Goal: Task Accomplishment & Management: Manage account settings

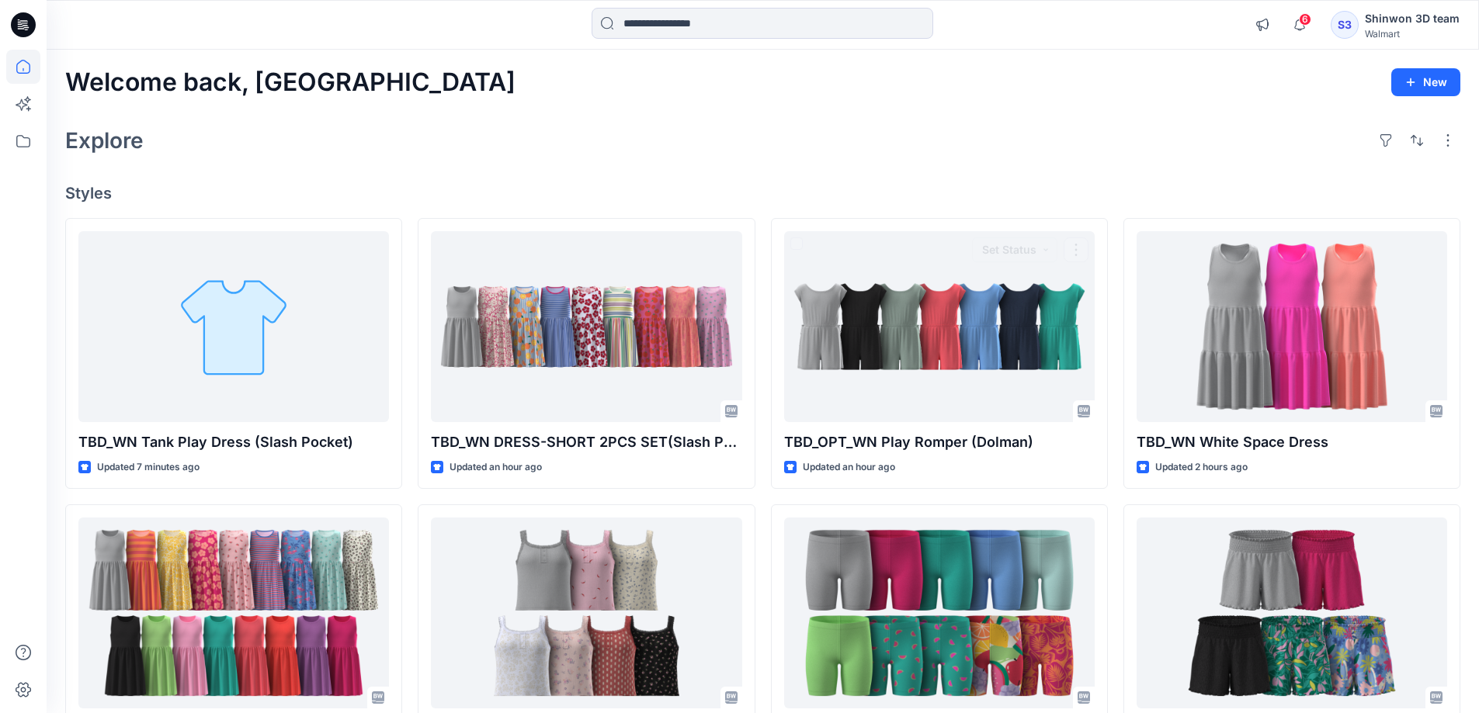
click at [761, 143] on div "Explore" at bounding box center [762, 140] width 1395 height 37
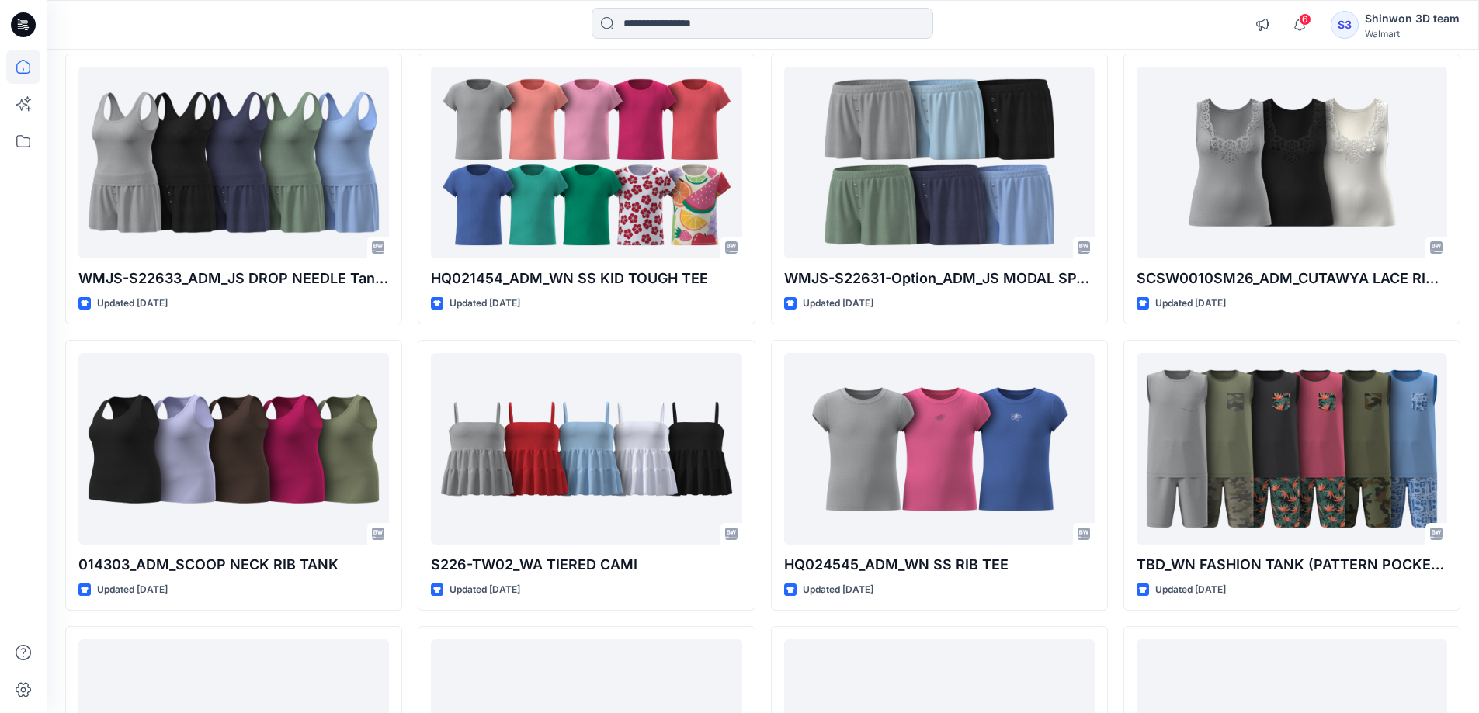
scroll to position [300, 0]
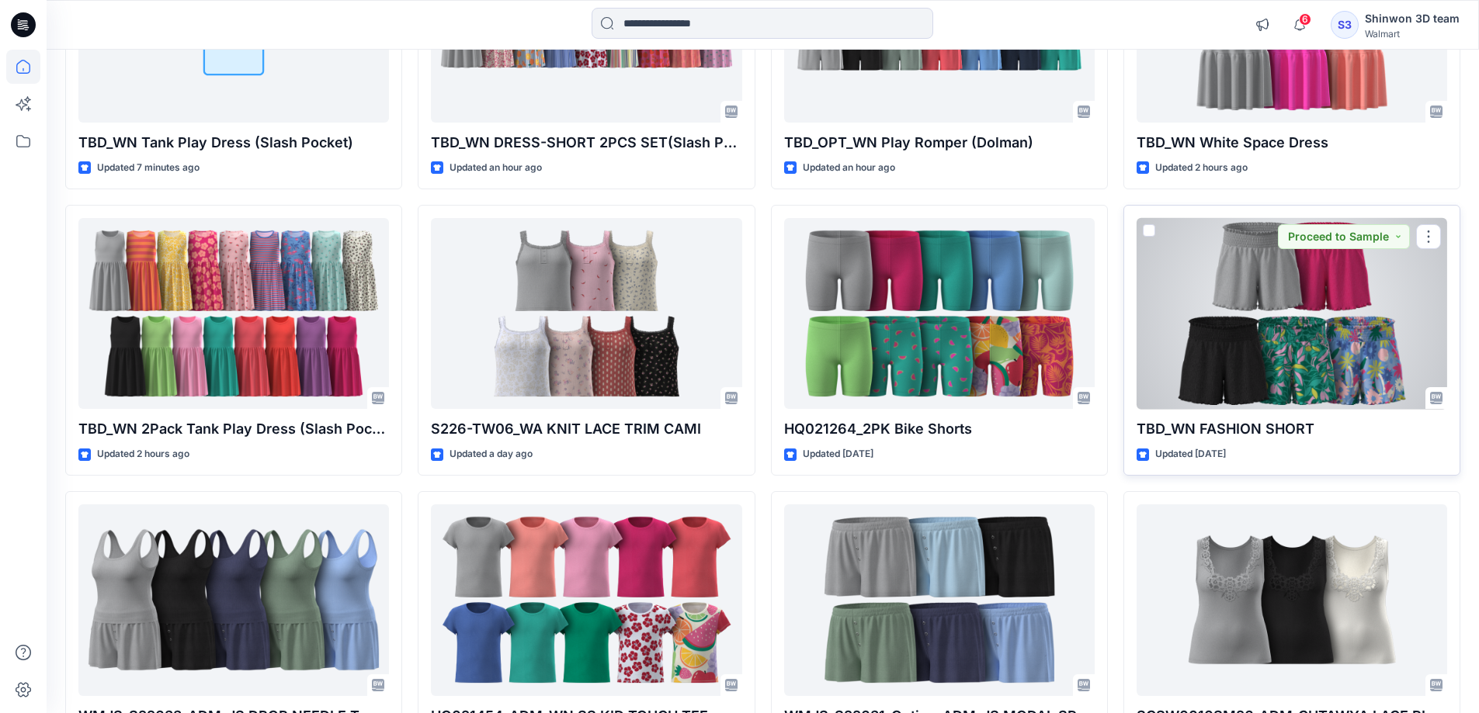
click at [1271, 373] on div at bounding box center [1291, 314] width 310 height 192
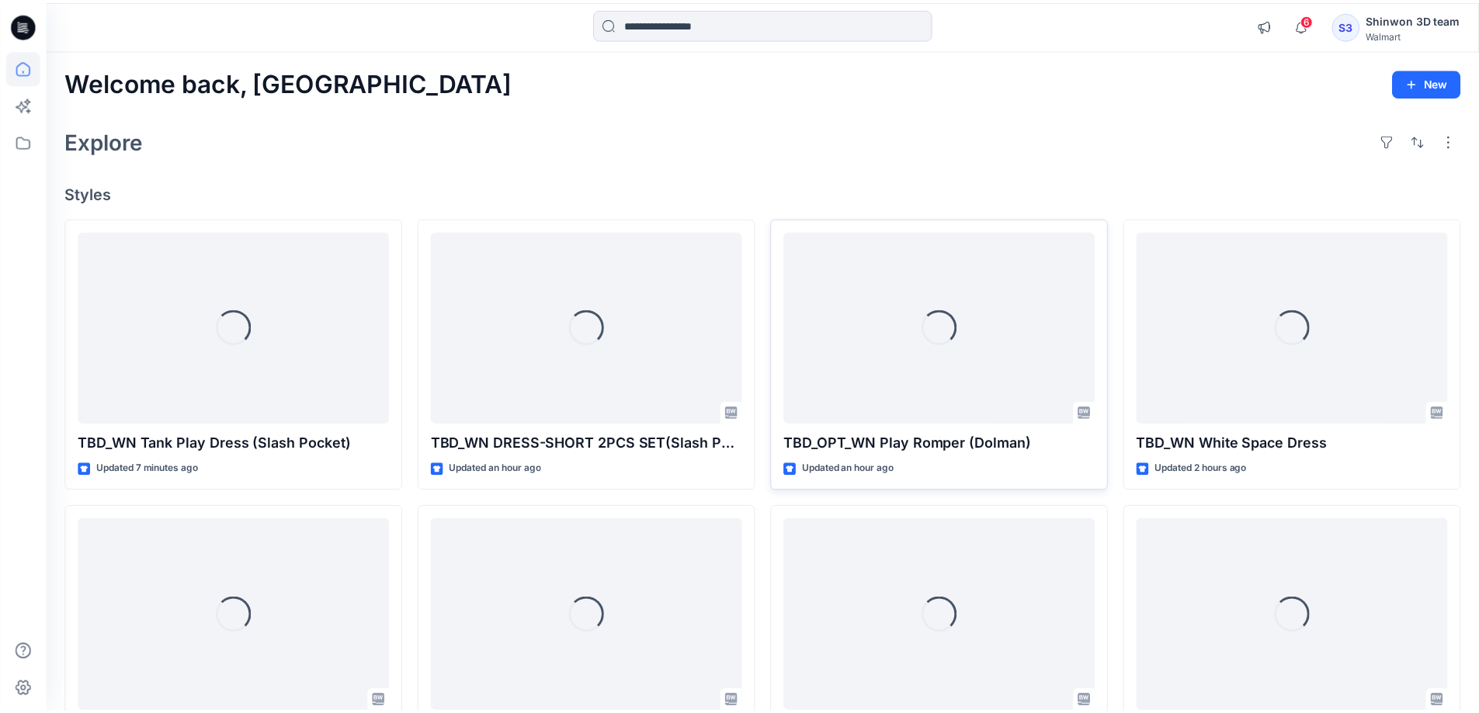
scroll to position [300, 0]
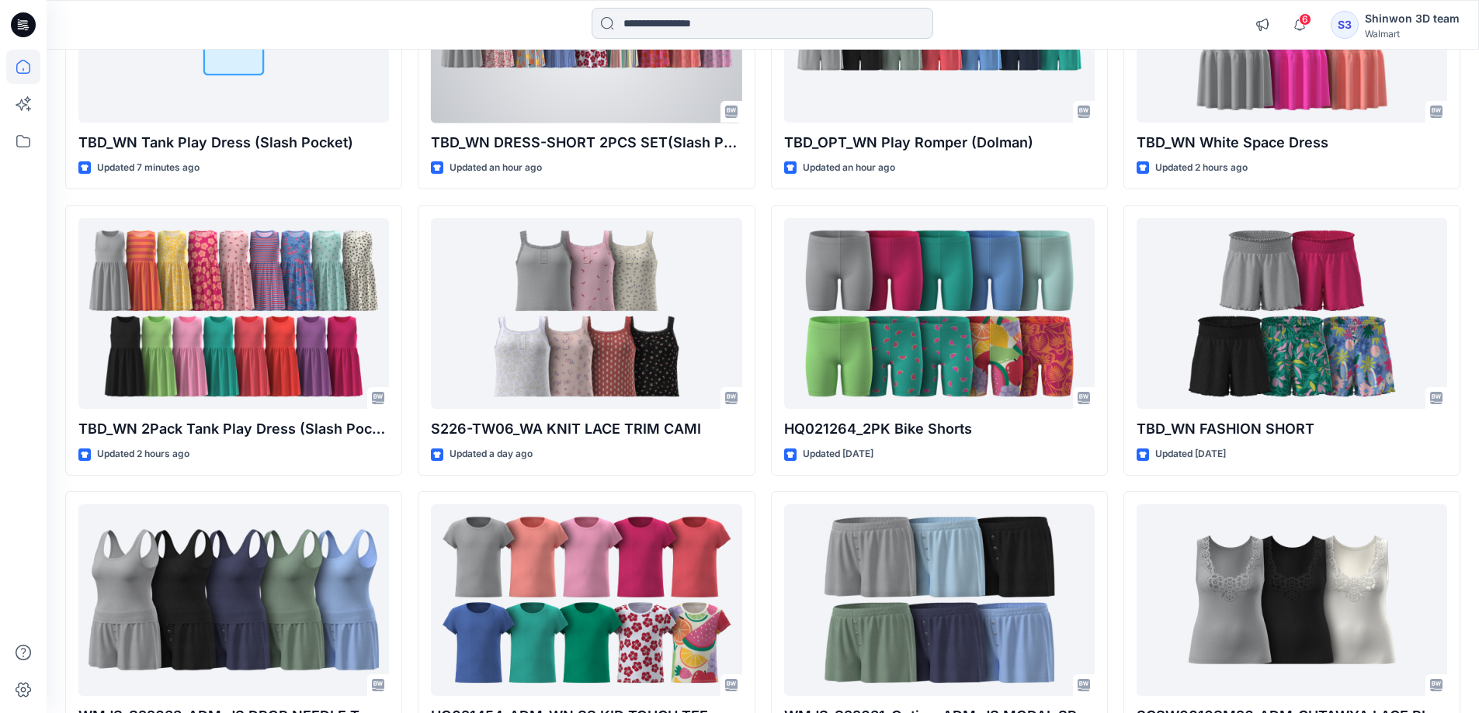
click at [704, 10] on input at bounding box center [761, 23] width 341 height 31
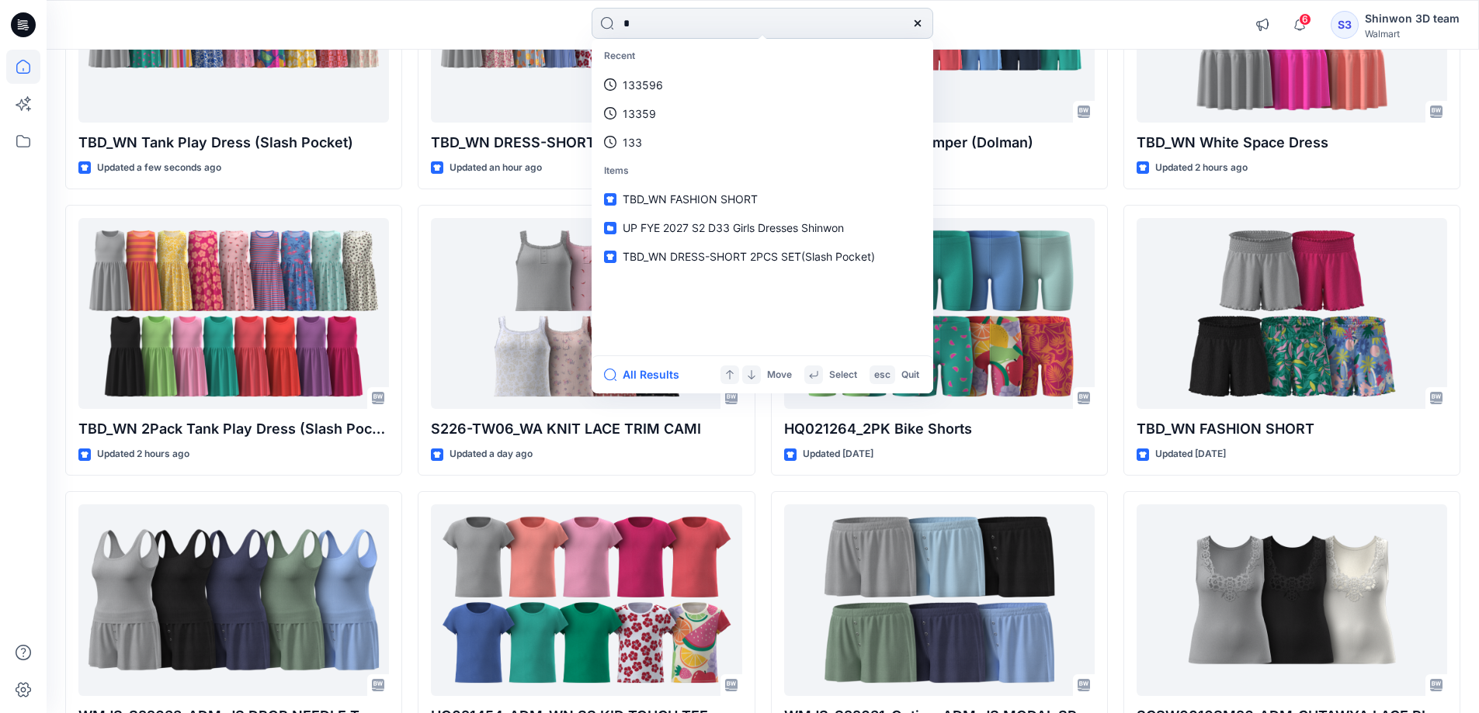
click at [697, 26] on input "*" at bounding box center [761, 23] width 341 height 31
drag, startPoint x: 633, startPoint y: 19, endPoint x: 608, endPoint y: 19, distance: 24.8
click at [608, 19] on input "*" at bounding box center [761, 23] width 341 height 31
paste input "**********"
type input "**********"
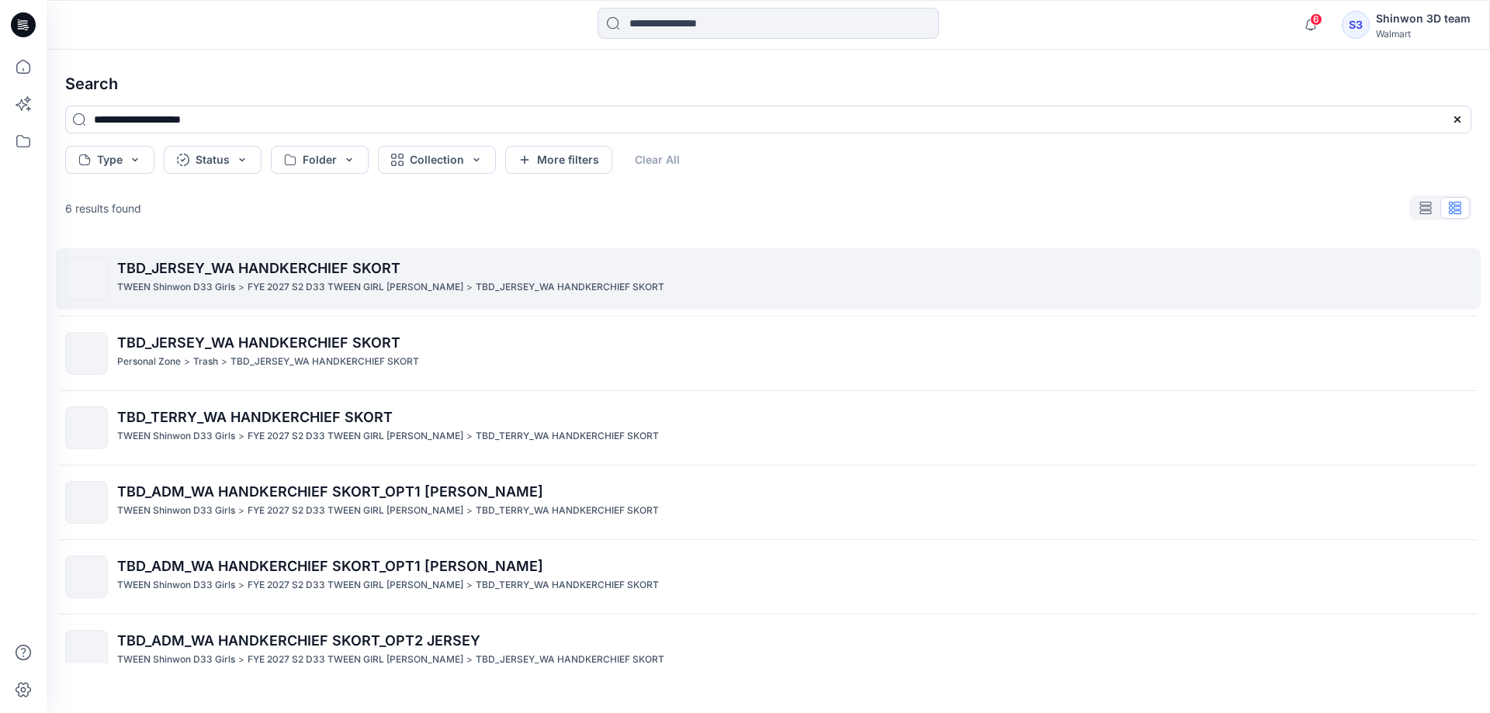
click at [243, 276] on span "TBD_JERSEY_WA HANDKERCHIEF SKORT" at bounding box center [258, 268] width 283 height 16
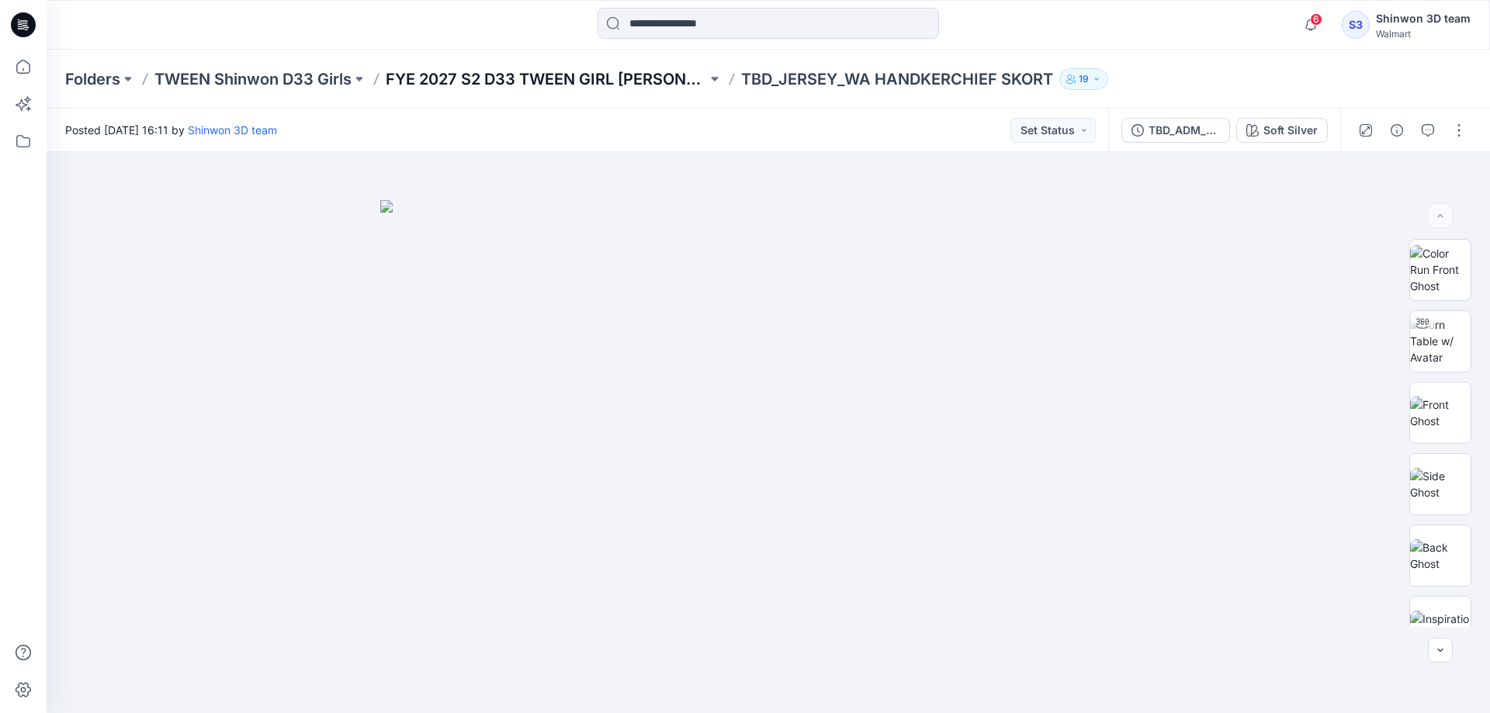
click at [580, 81] on p "FYE 2027 S2 D33 TWEEN GIRL [PERSON_NAME]" at bounding box center [546, 79] width 321 height 22
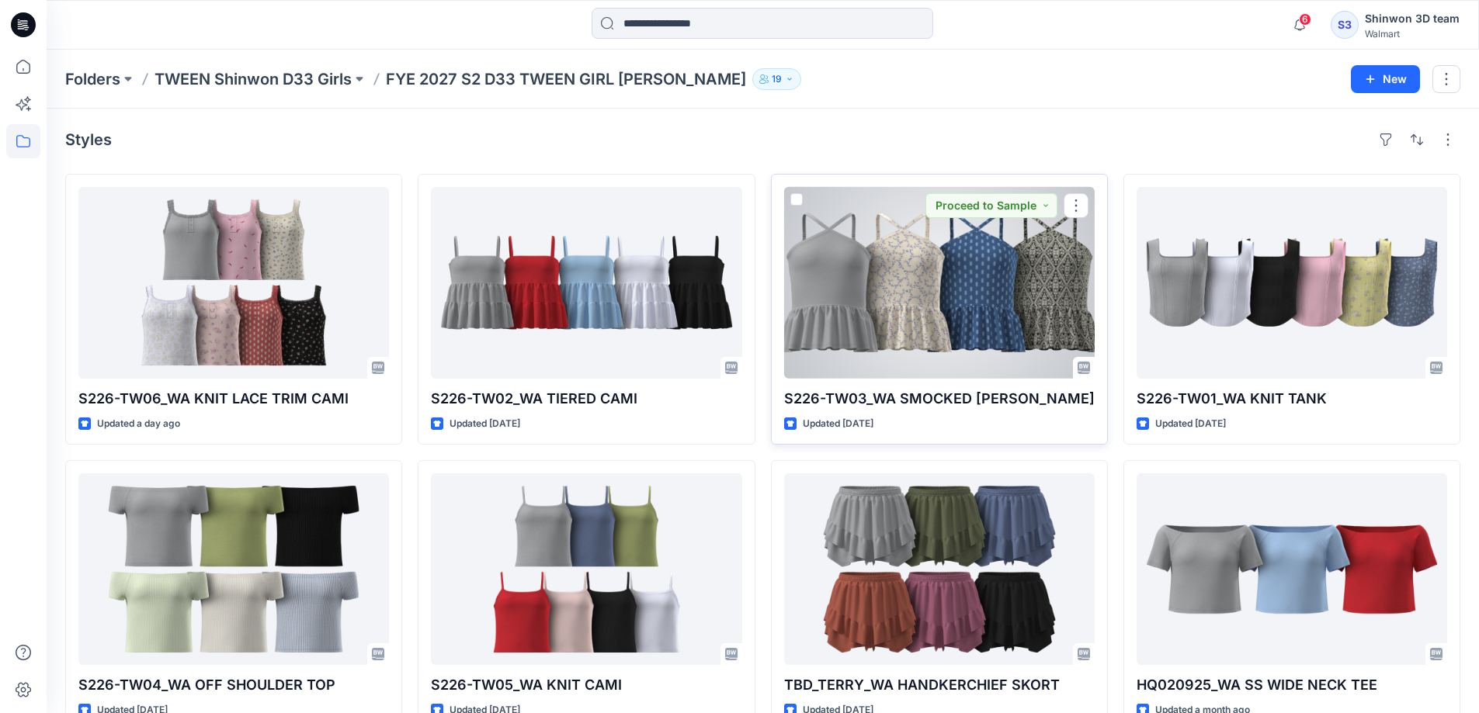
scroll to position [324, 0]
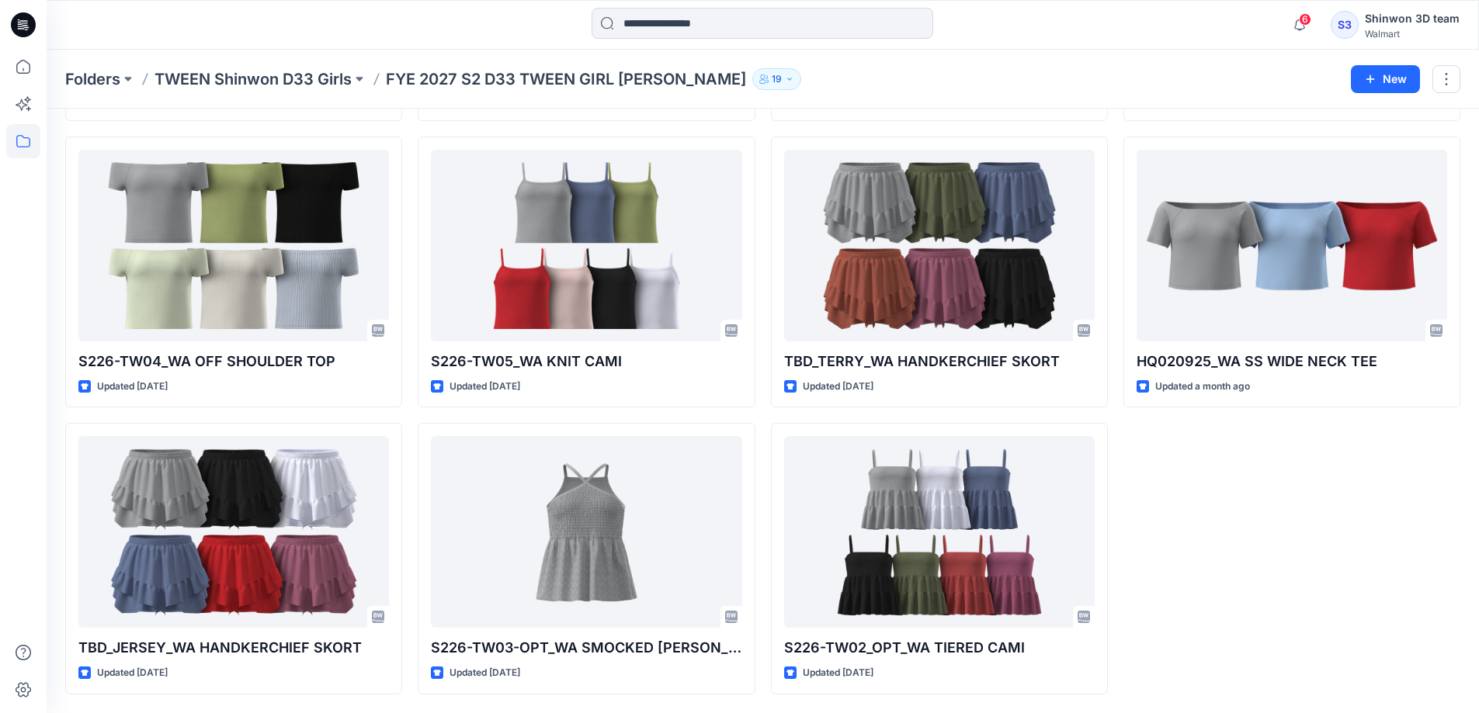
click at [1186, 595] on div "S226-TW01_WA KNIT TANK Updated 7 days ago HQ020925_WA SS WIDE NECK TEE Updated …" at bounding box center [1291, 272] width 337 height 844
click at [1262, 478] on div "S226-TW01_WA KNIT TANK Updated 7 days ago HQ020925_WA SS WIDE NECK TEE Updated …" at bounding box center [1291, 272] width 337 height 844
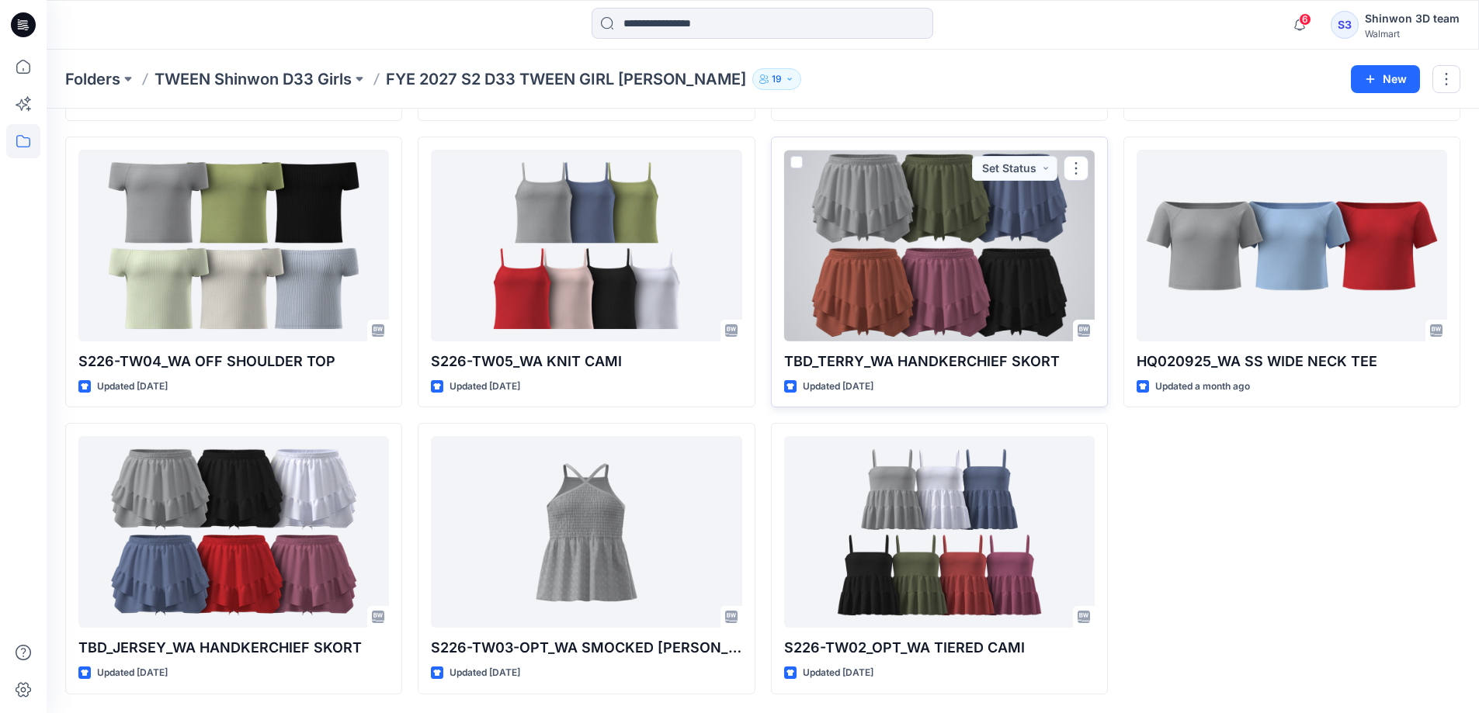
click at [972, 307] on div at bounding box center [939, 246] width 310 height 192
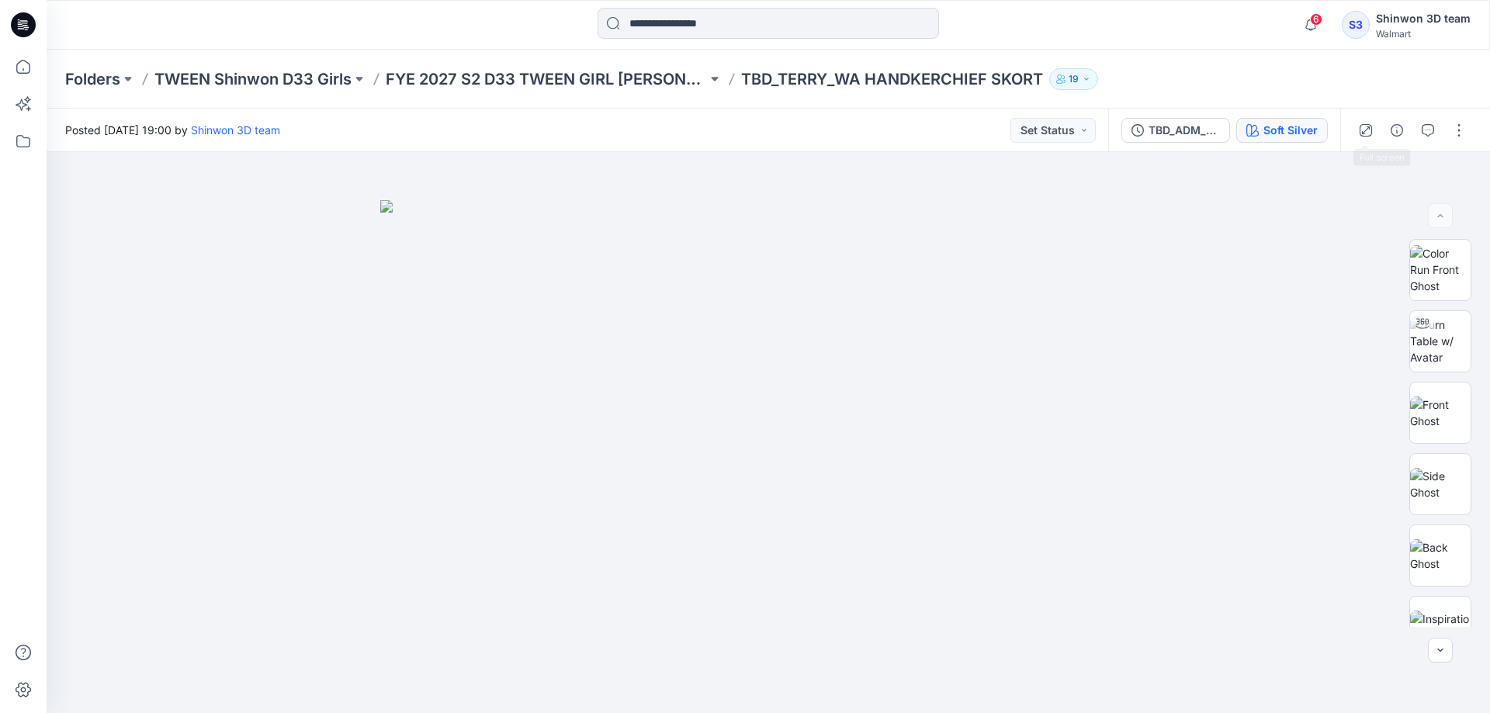
click at [1282, 130] on div "Soft Silver" at bounding box center [1291, 130] width 54 height 17
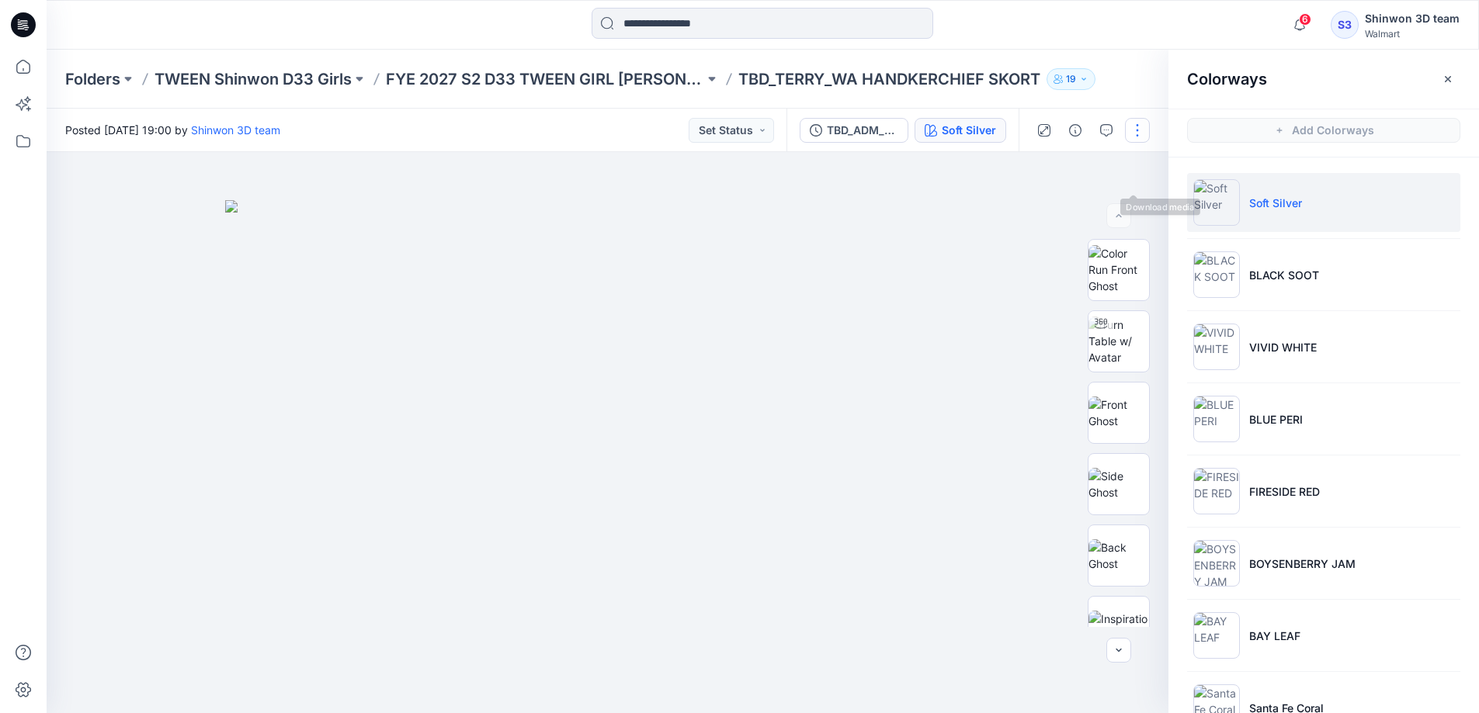
click at [1135, 127] on button "button" at bounding box center [1137, 130] width 25 height 25
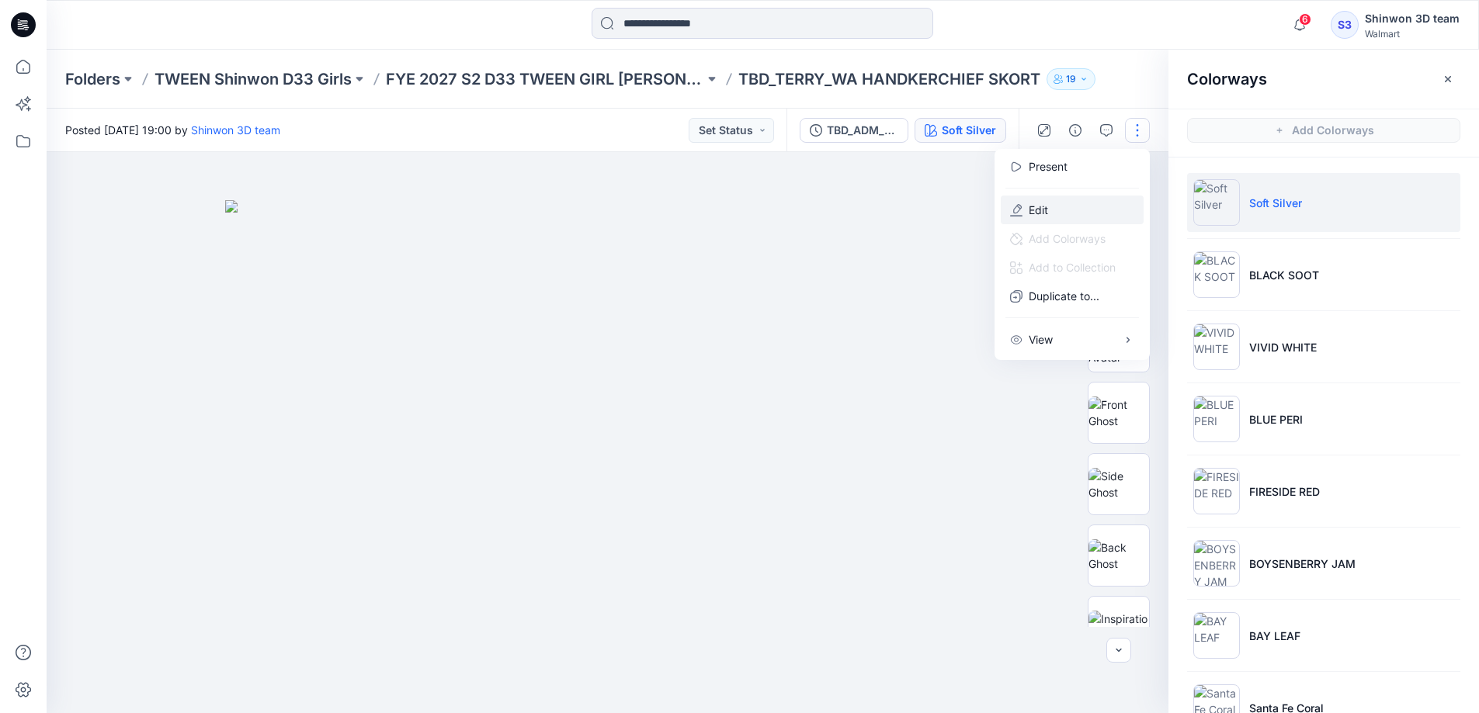
click at [1049, 208] on button "Edit" at bounding box center [1071, 210] width 143 height 29
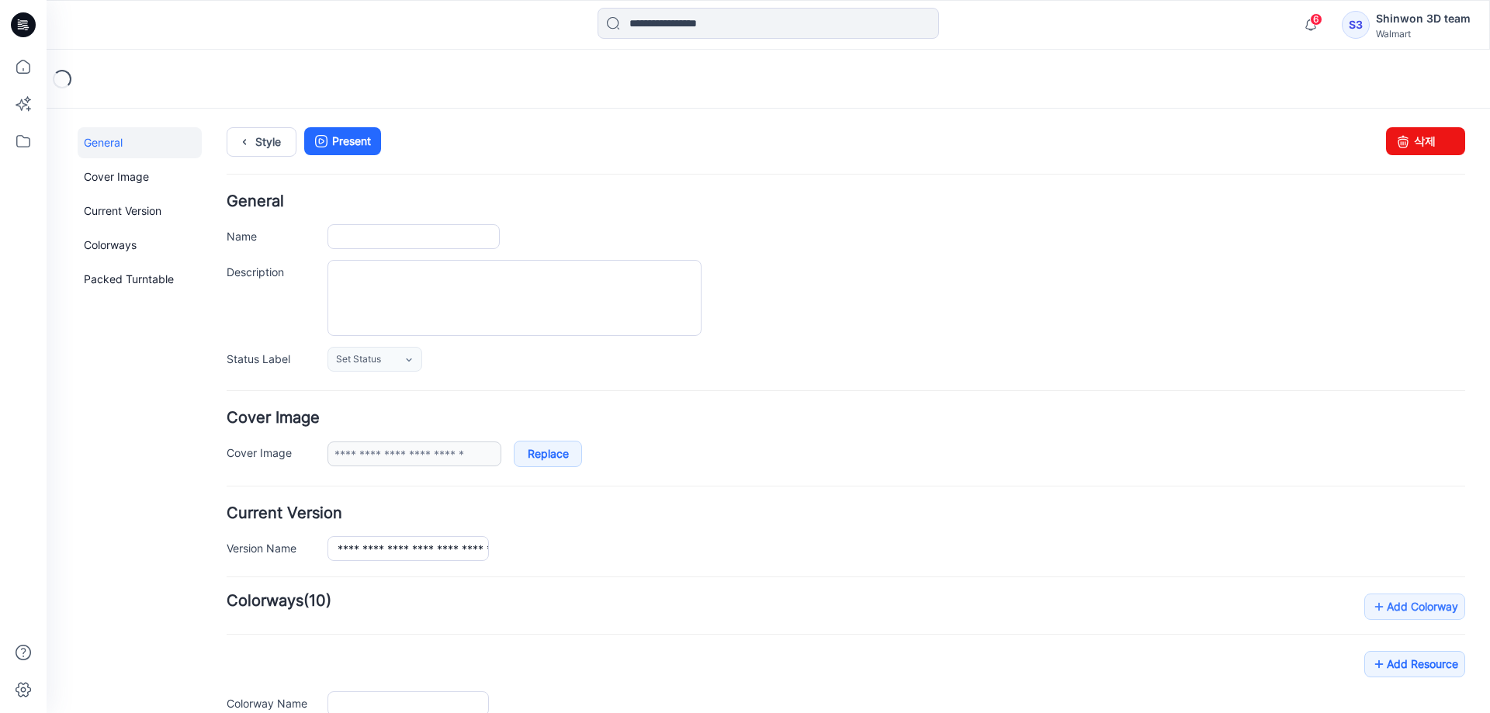
type input "**********"
type textarea "**********"
type input "**********"
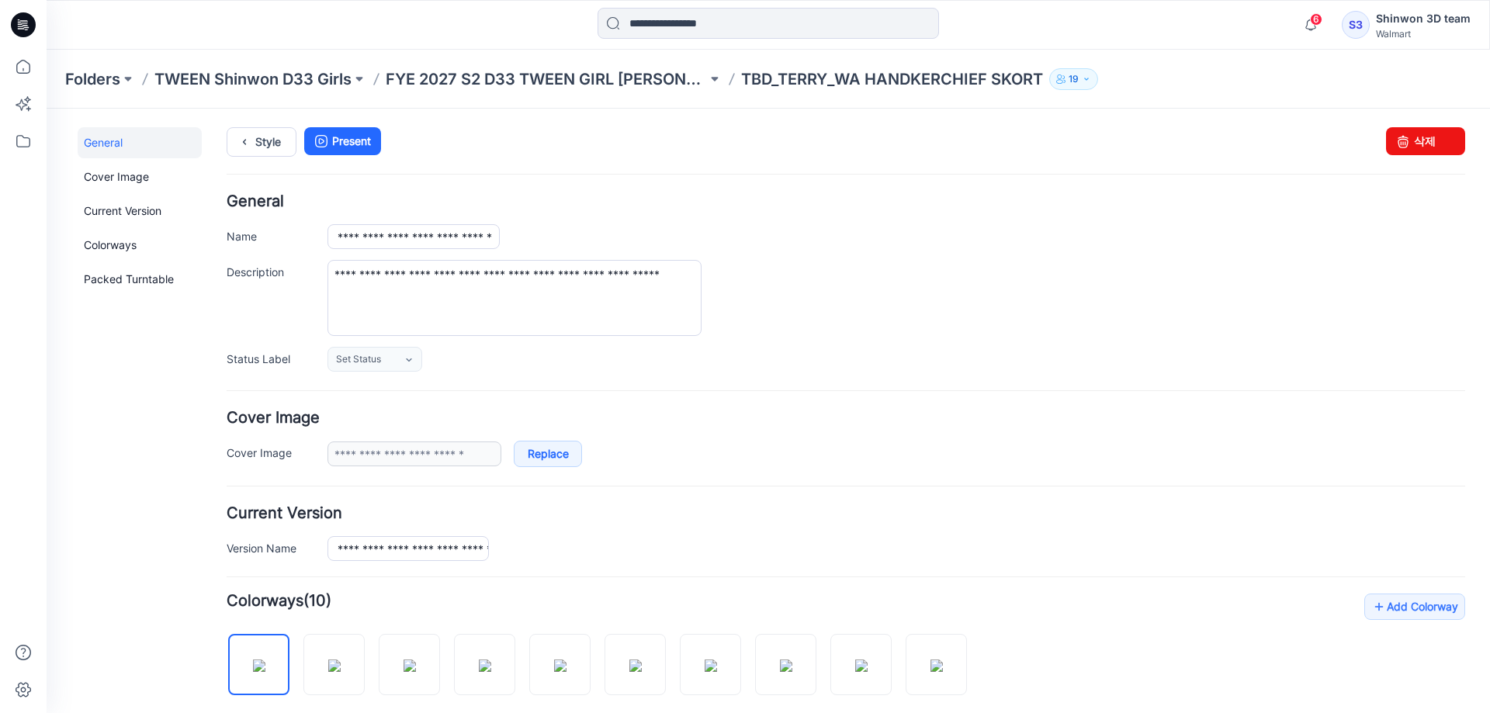
scroll to position [491, 0]
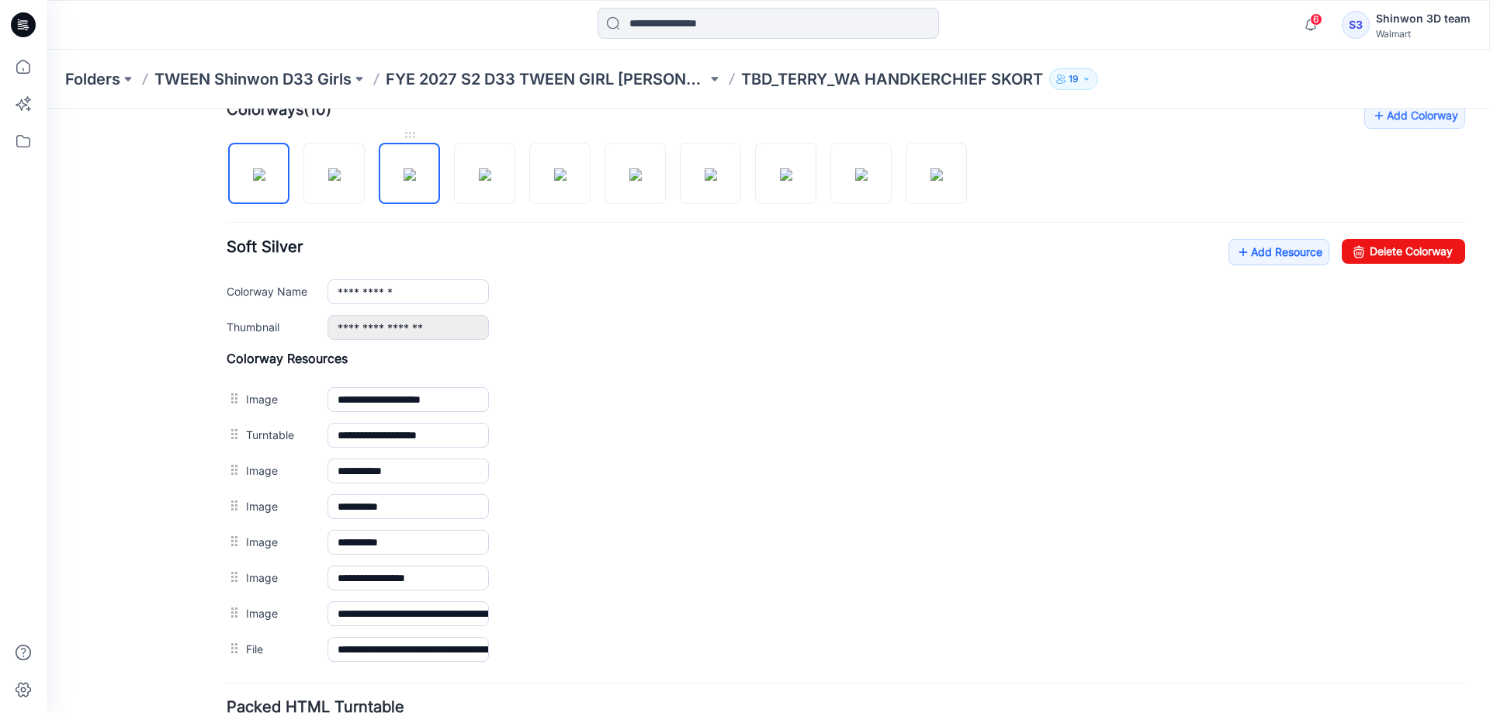
click at [410, 178] on img at bounding box center [410, 174] width 12 height 12
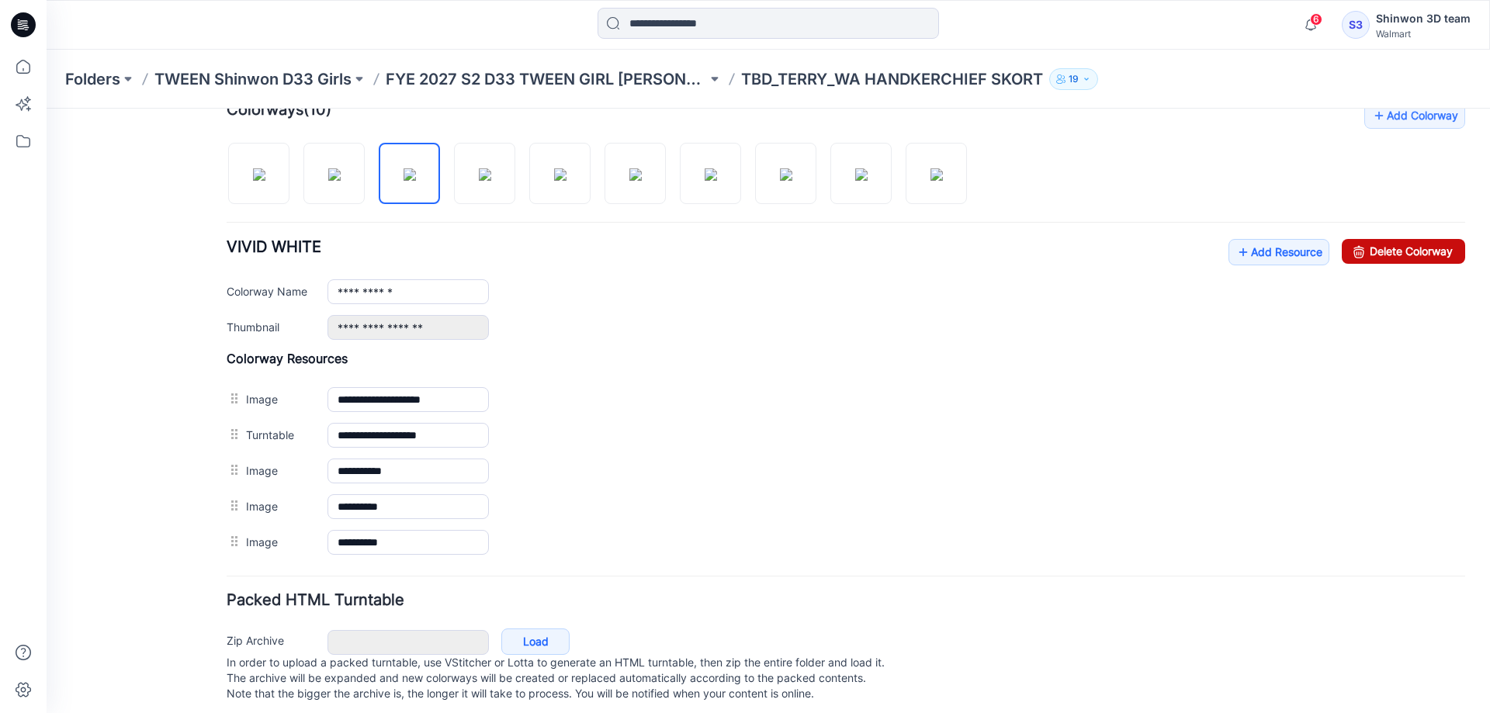
click at [1420, 245] on link "Delete Colorway" at bounding box center [1403, 251] width 123 height 25
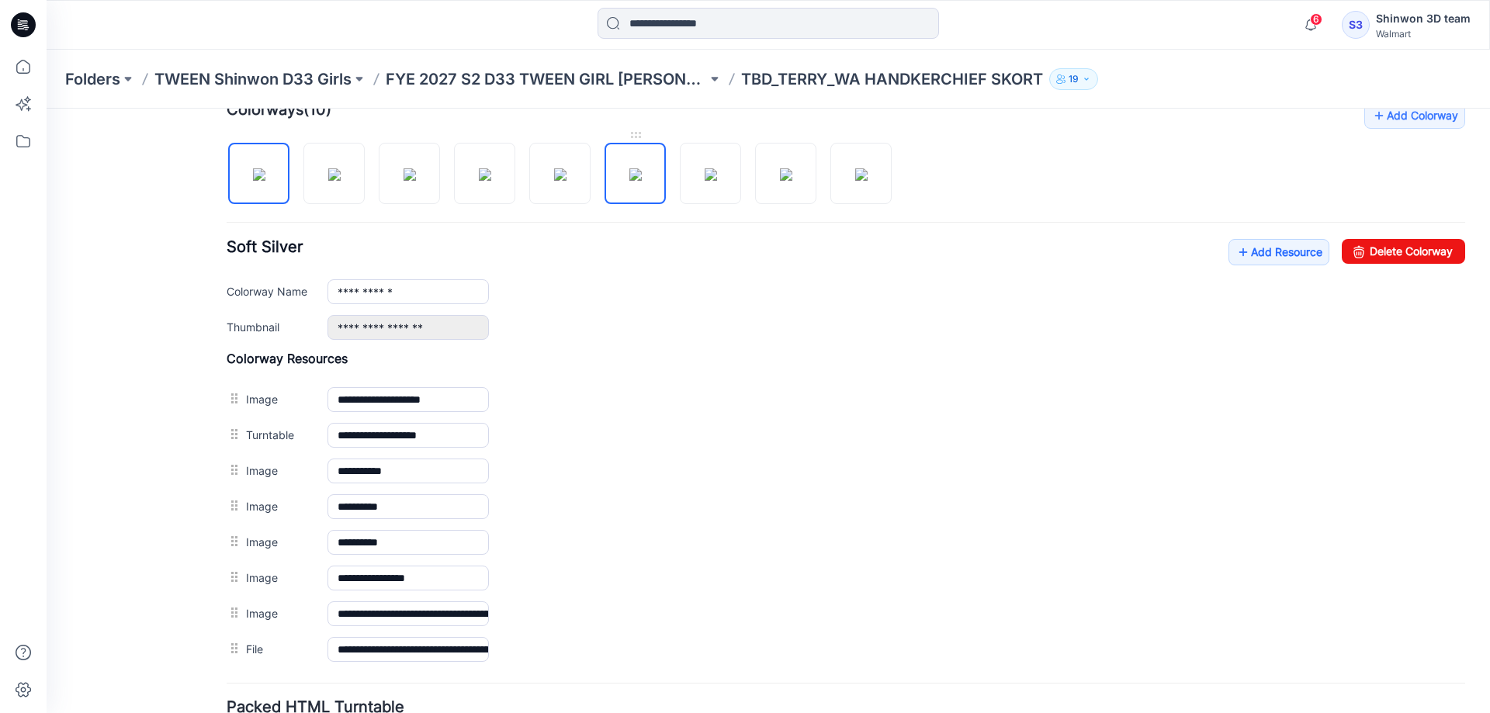
click at [629, 180] on img at bounding box center [635, 174] width 12 height 12
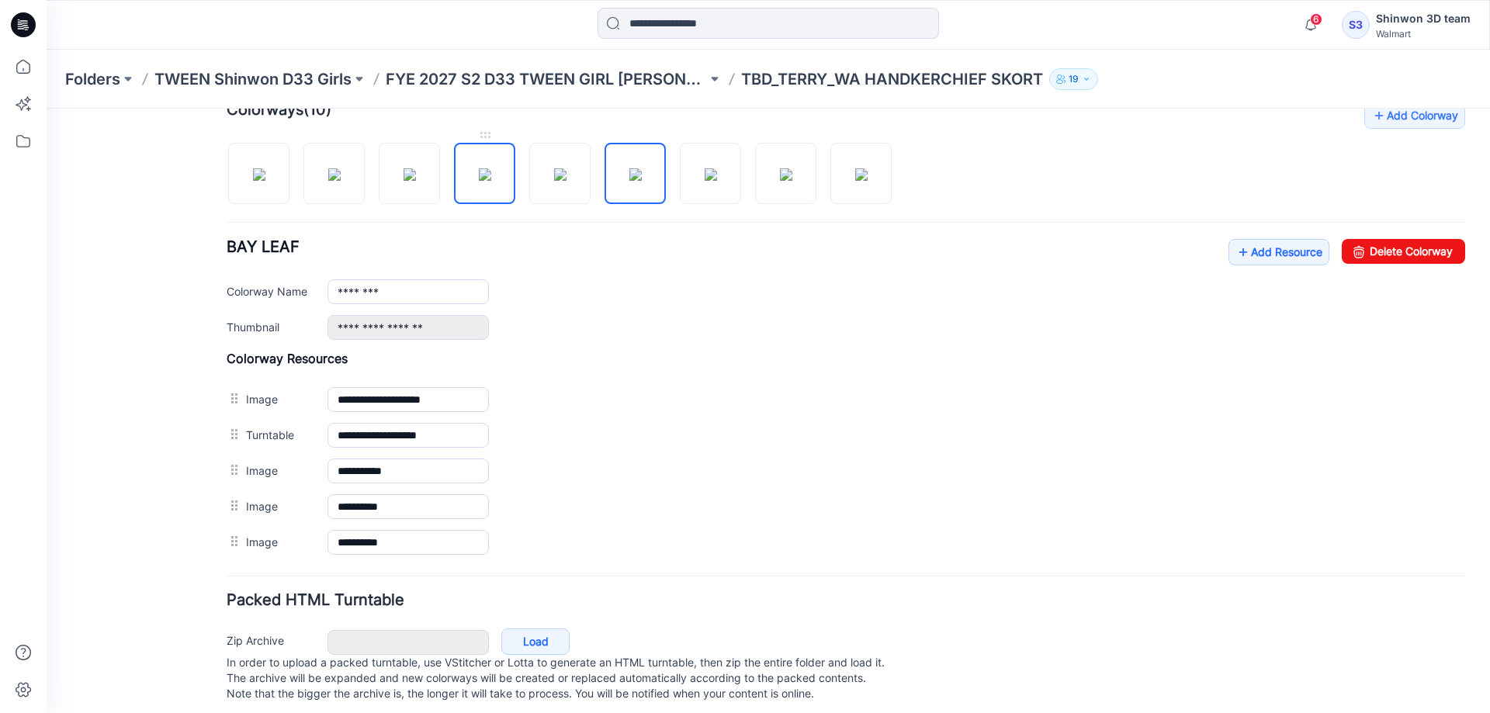
click at [479, 181] on img at bounding box center [485, 174] width 12 height 12
click at [1370, 253] on link "Delete Colorway" at bounding box center [1403, 251] width 123 height 25
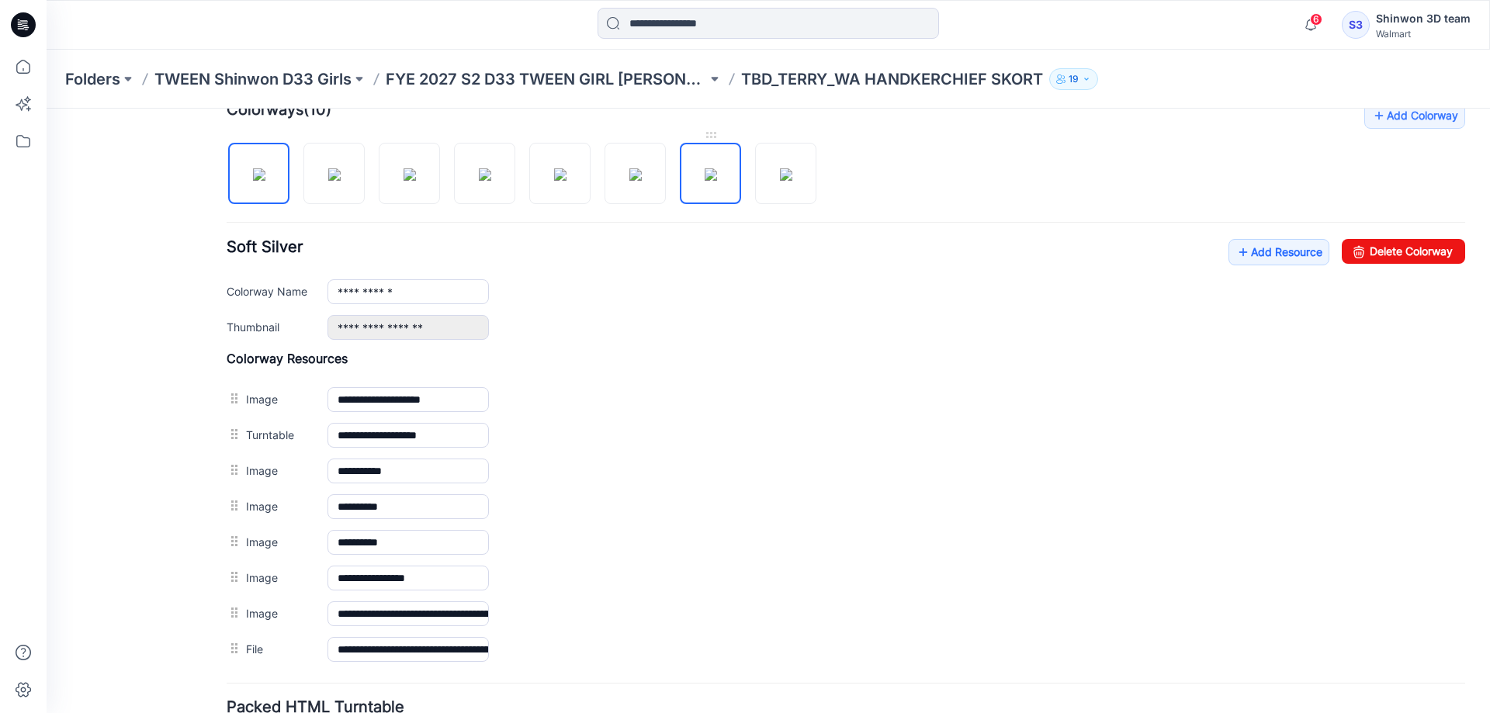
click at [709, 179] on img at bounding box center [711, 174] width 12 height 12
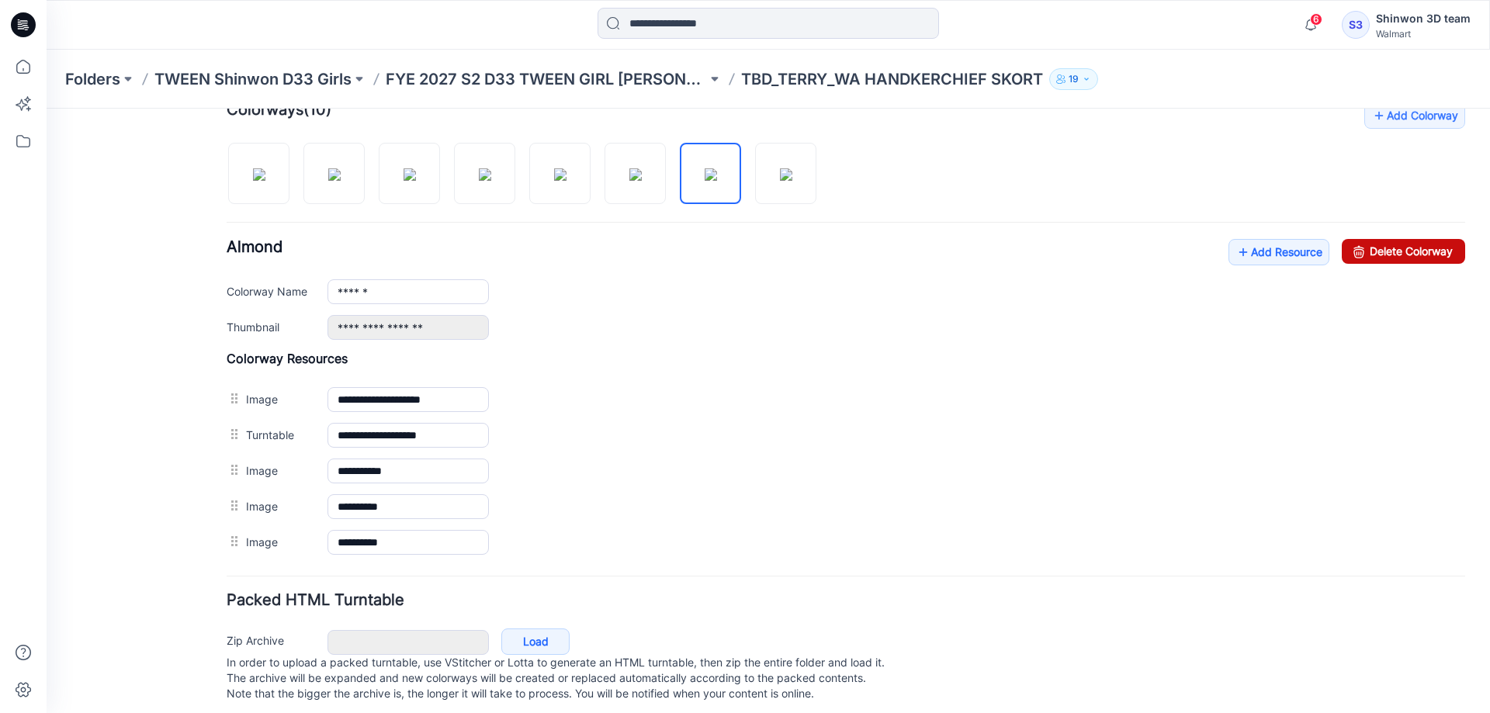
click at [1402, 253] on link "Delete Colorway" at bounding box center [1403, 251] width 123 height 25
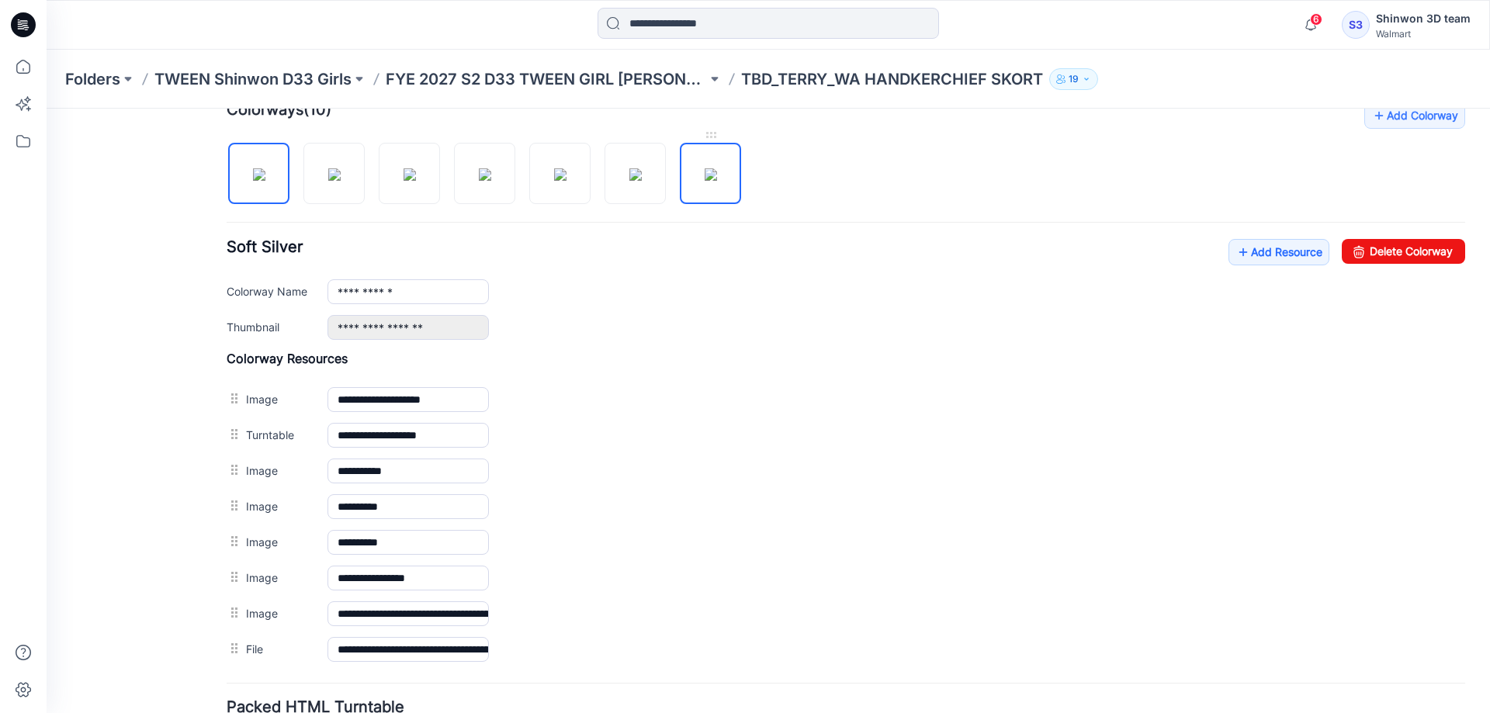
click at [710, 173] on img at bounding box center [711, 174] width 12 height 12
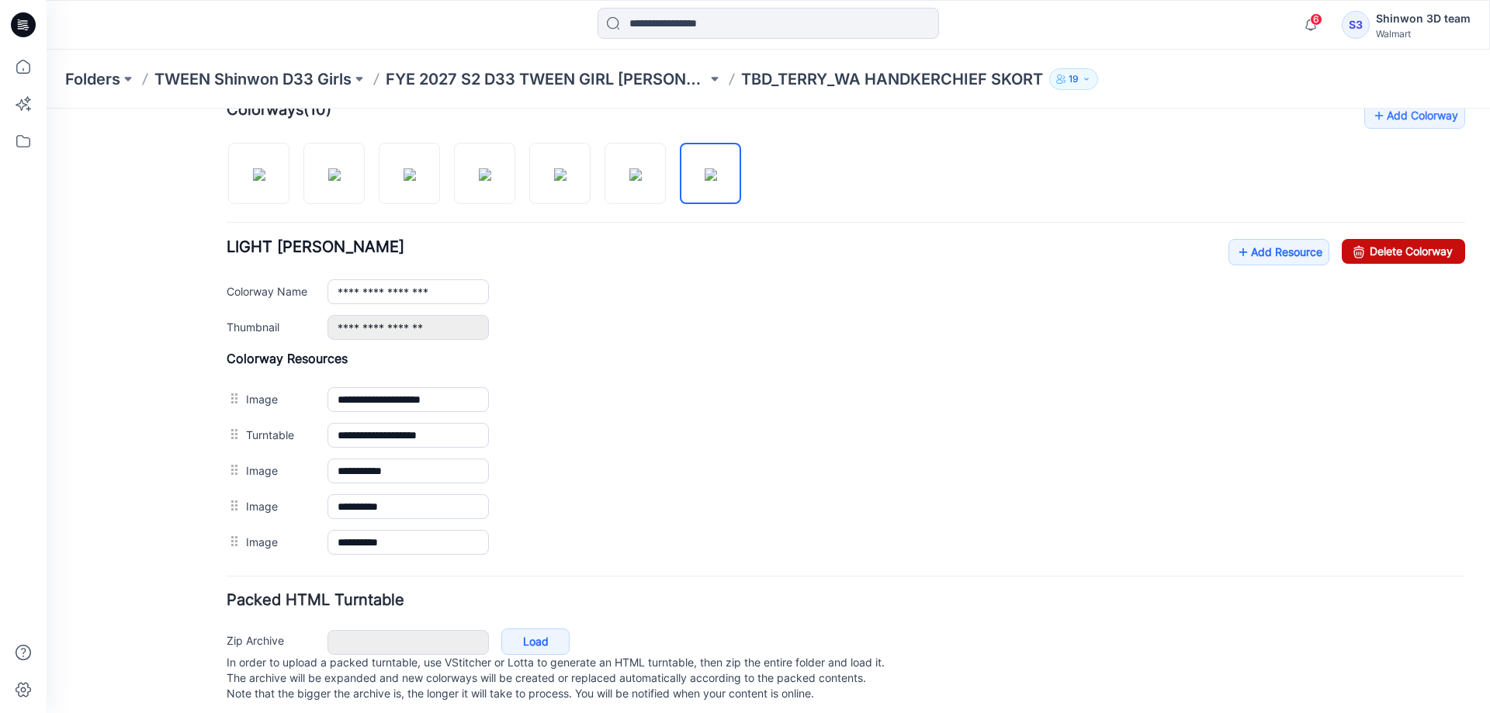
drag, startPoint x: 1425, startPoint y: 248, endPoint x: 878, endPoint y: 150, distance: 556.0
click at [1425, 248] on link "Delete Colorway" at bounding box center [1403, 251] width 123 height 25
type input "**********"
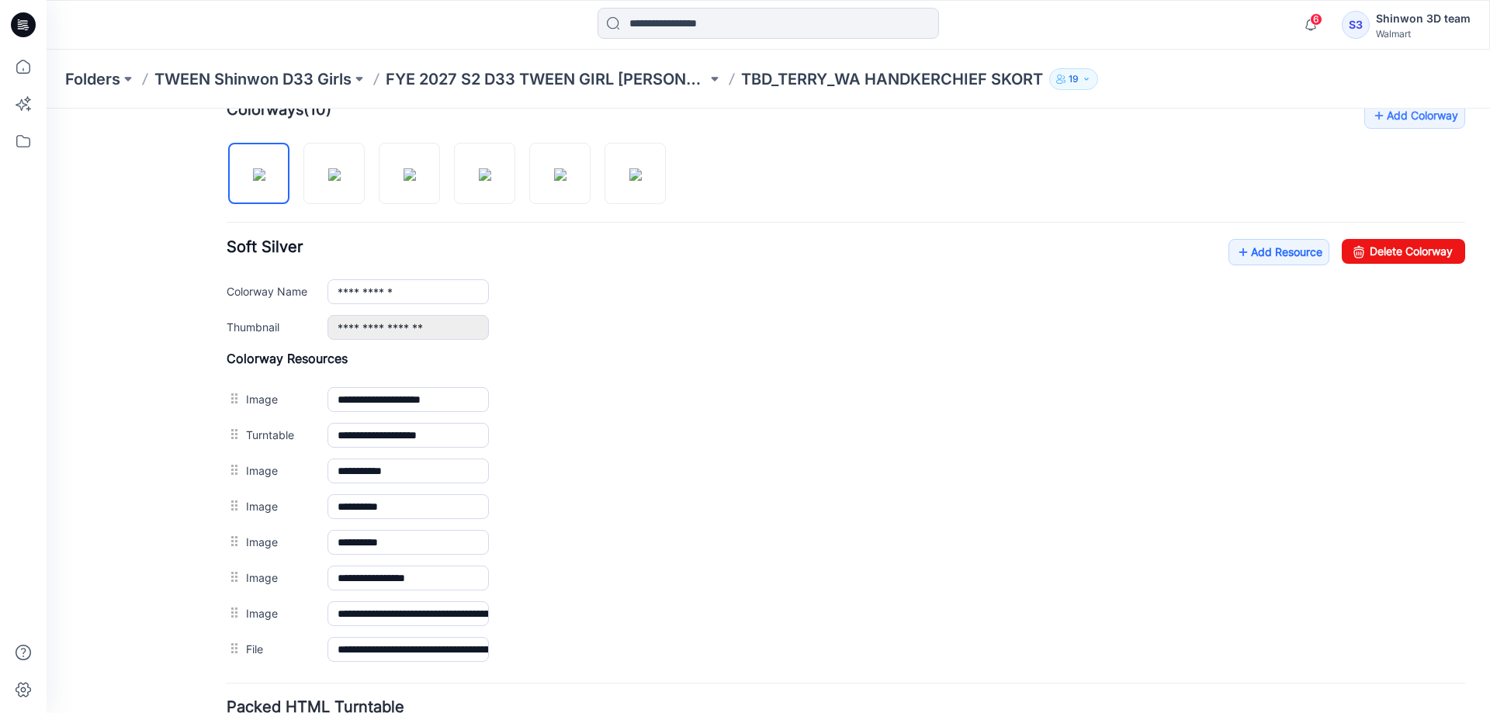
scroll to position [0, 0]
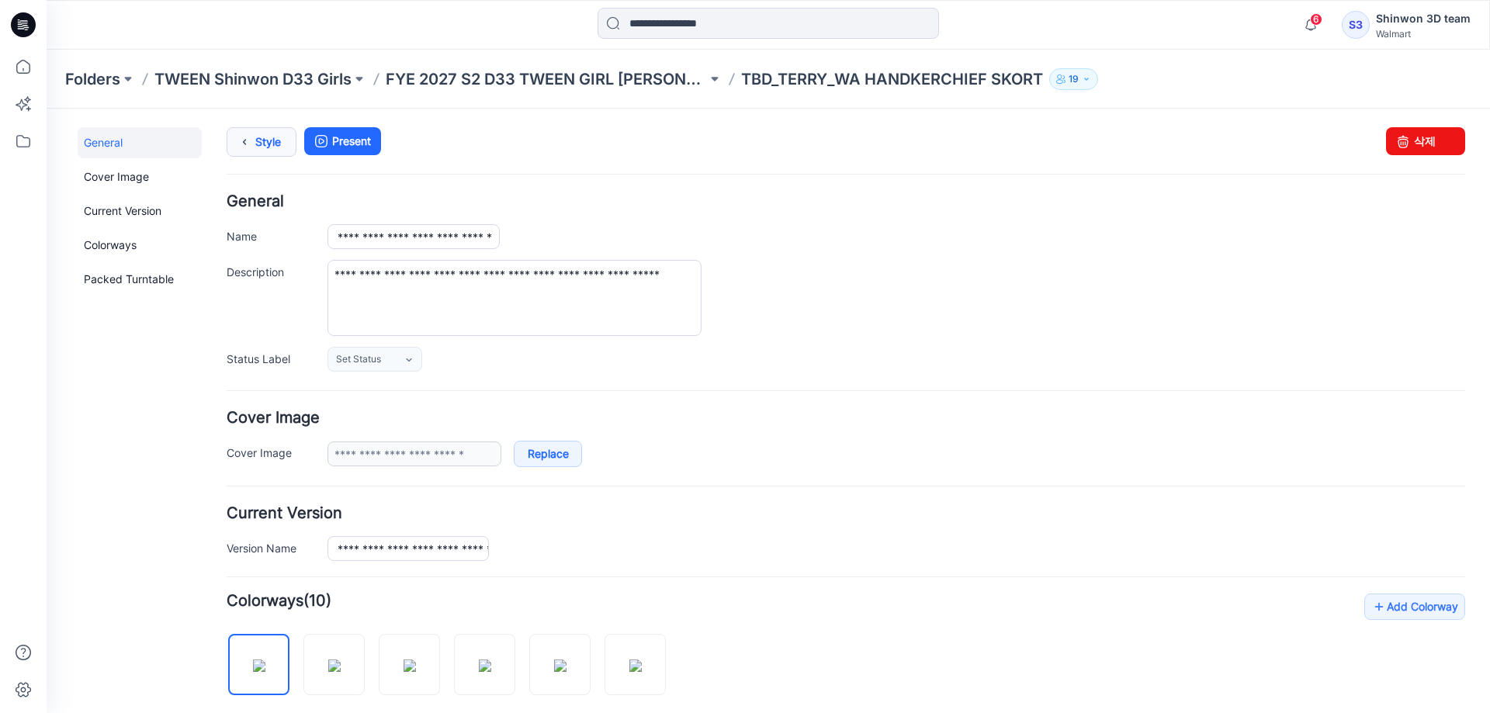
click at [264, 140] on link "Style" at bounding box center [262, 141] width 70 height 29
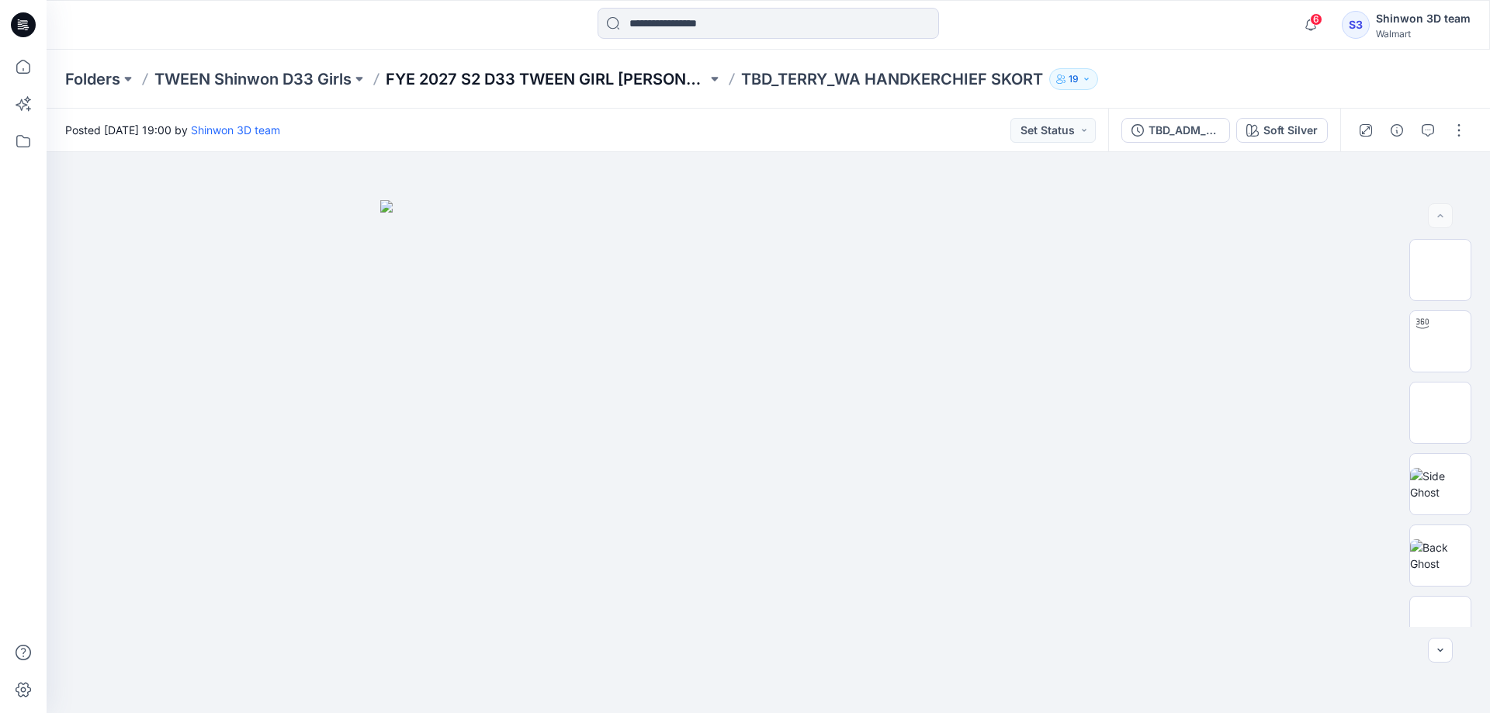
click at [619, 83] on p "FYE 2027 S2 D33 TWEEN GIRL [PERSON_NAME]" at bounding box center [546, 79] width 321 height 22
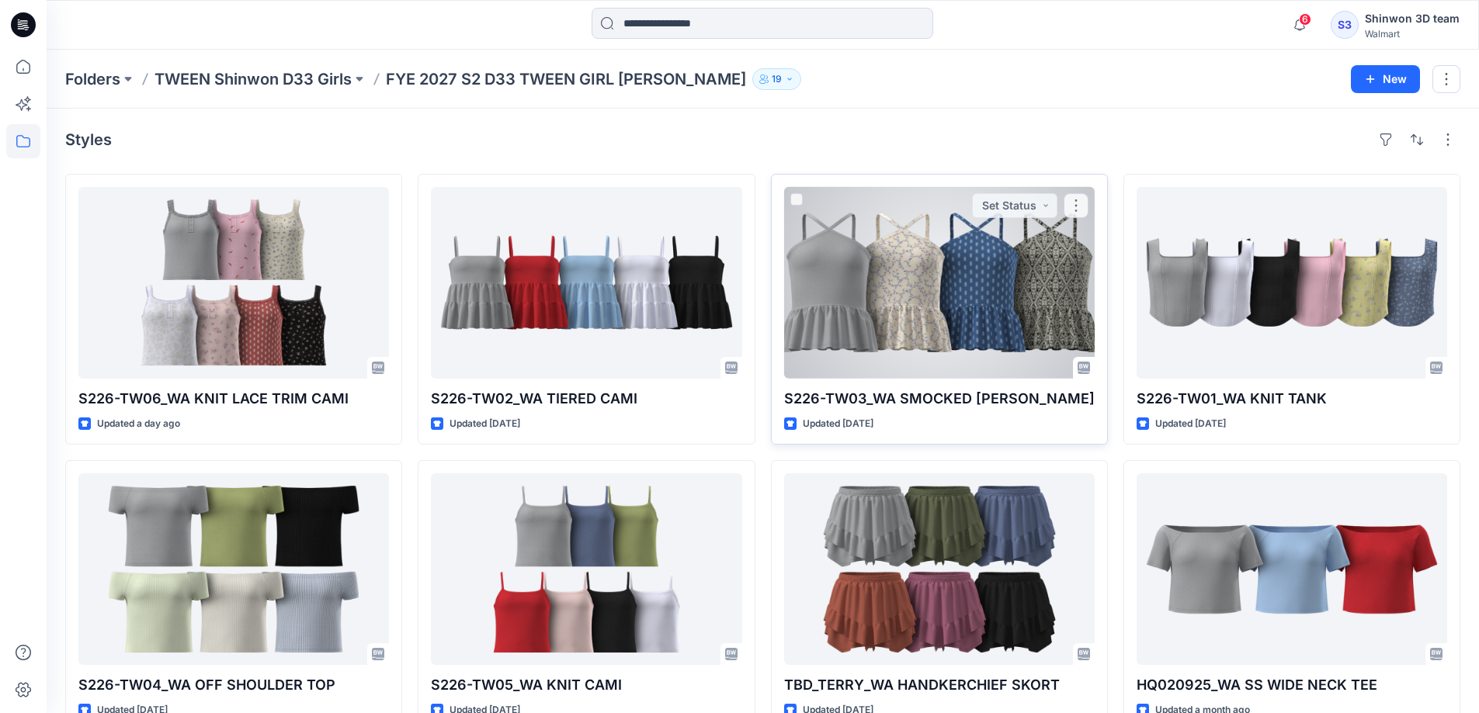
scroll to position [324, 0]
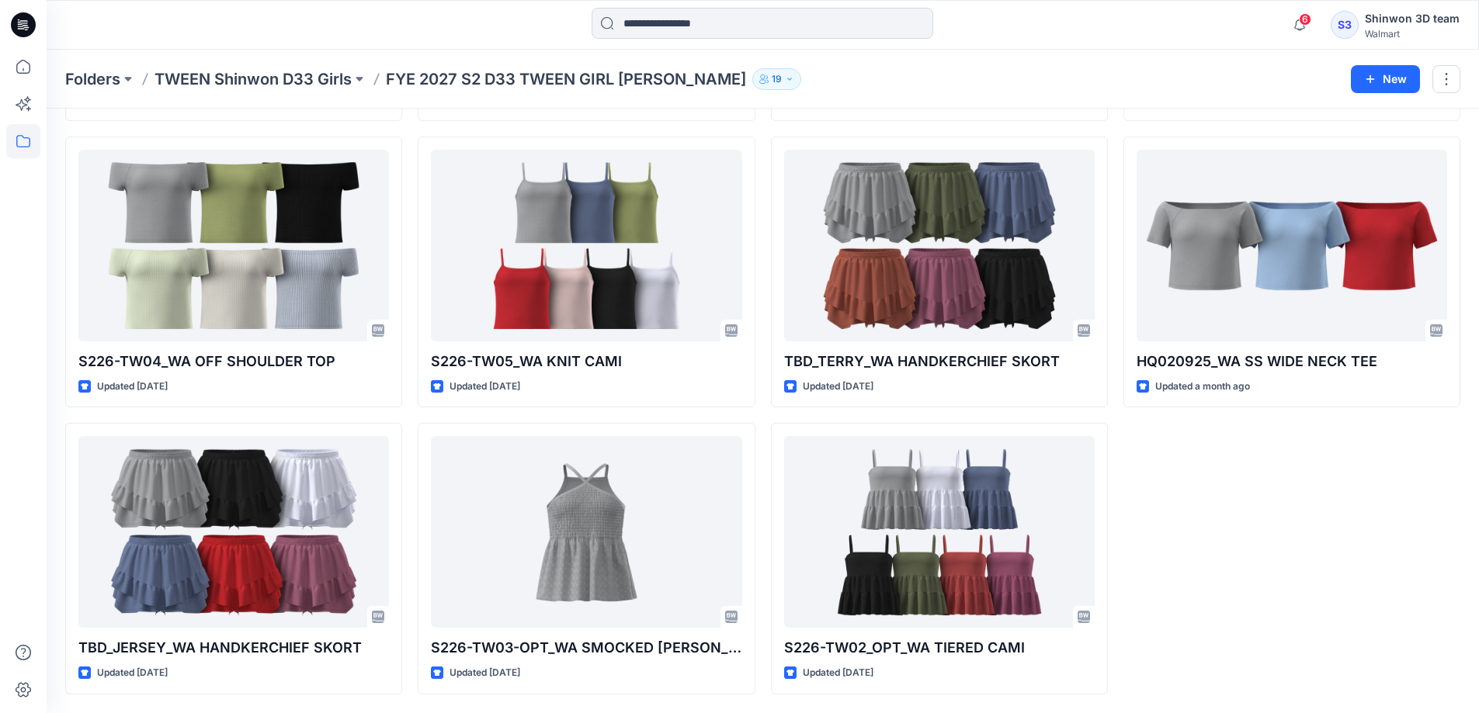
click at [1230, 508] on div "S226-TW01_WA KNIT TANK Updated 7 days ago HQ020925_WA SS WIDE NECK TEE Updated …" at bounding box center [1291, 272] width 337 height 844
click at [1346, 592] on div "S226-TW01_WA KNIT TANK Updated 7 days ago HQ020925_WA SS WIDE NECK TEE Updated …" at bounding box center [1291, 272] width 337 height 844
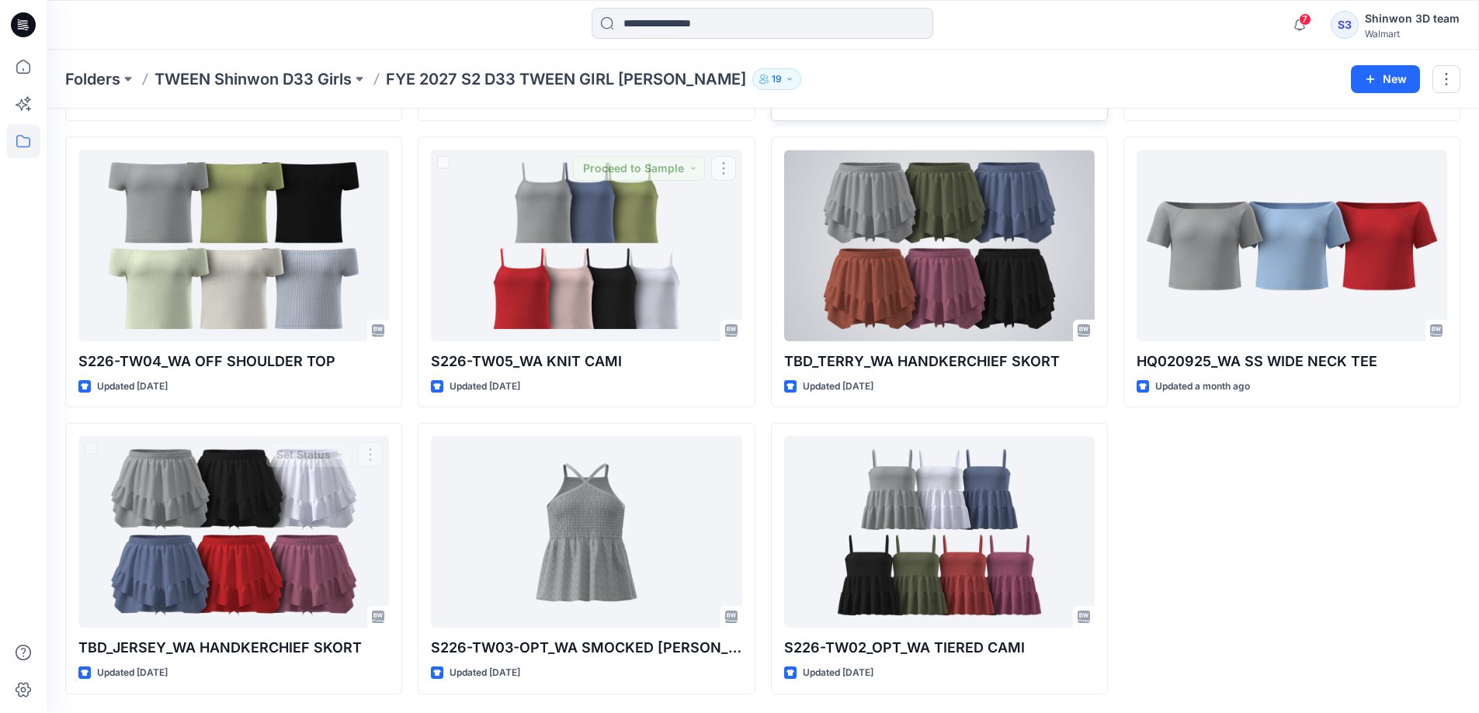
scroll to position [0, 0]
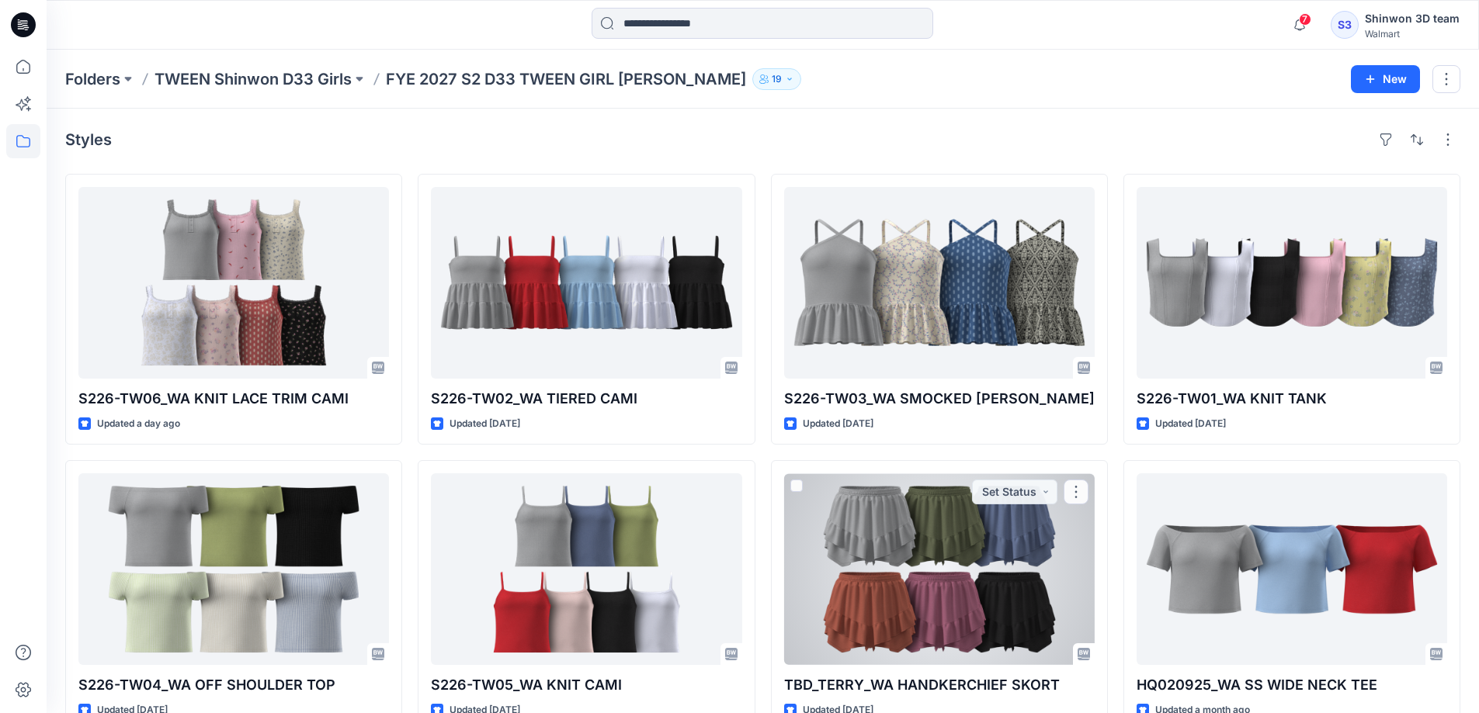
drag, startPoint x: 1000, startPoint y: 617, endPoint x: 1000, endPoint y: 607, distance: 10.1
click at [1000, 617] on div at bounding box center [939, 569] width 310 height 192
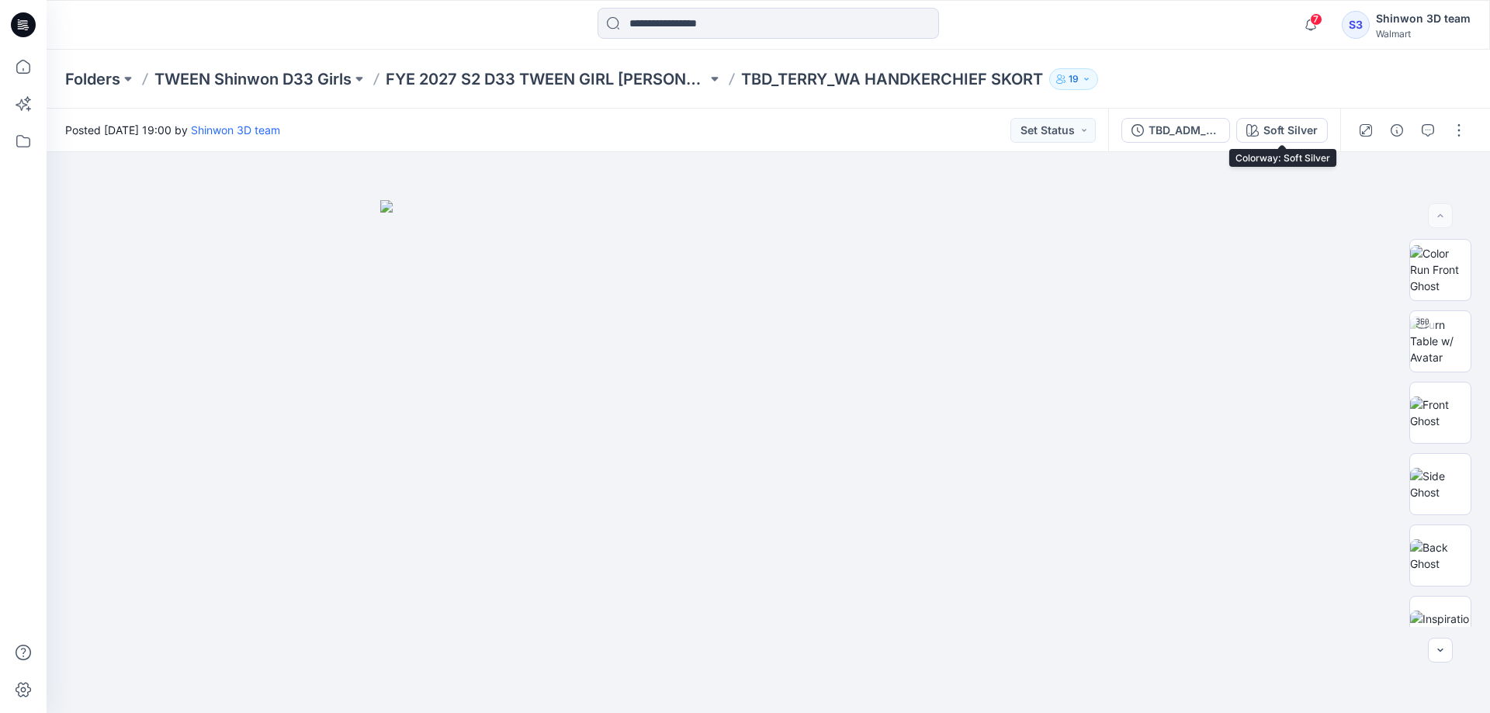
click at [1301, 128] on div "Soft Silver" at bounding box center [1291, 130] width 54 height 17
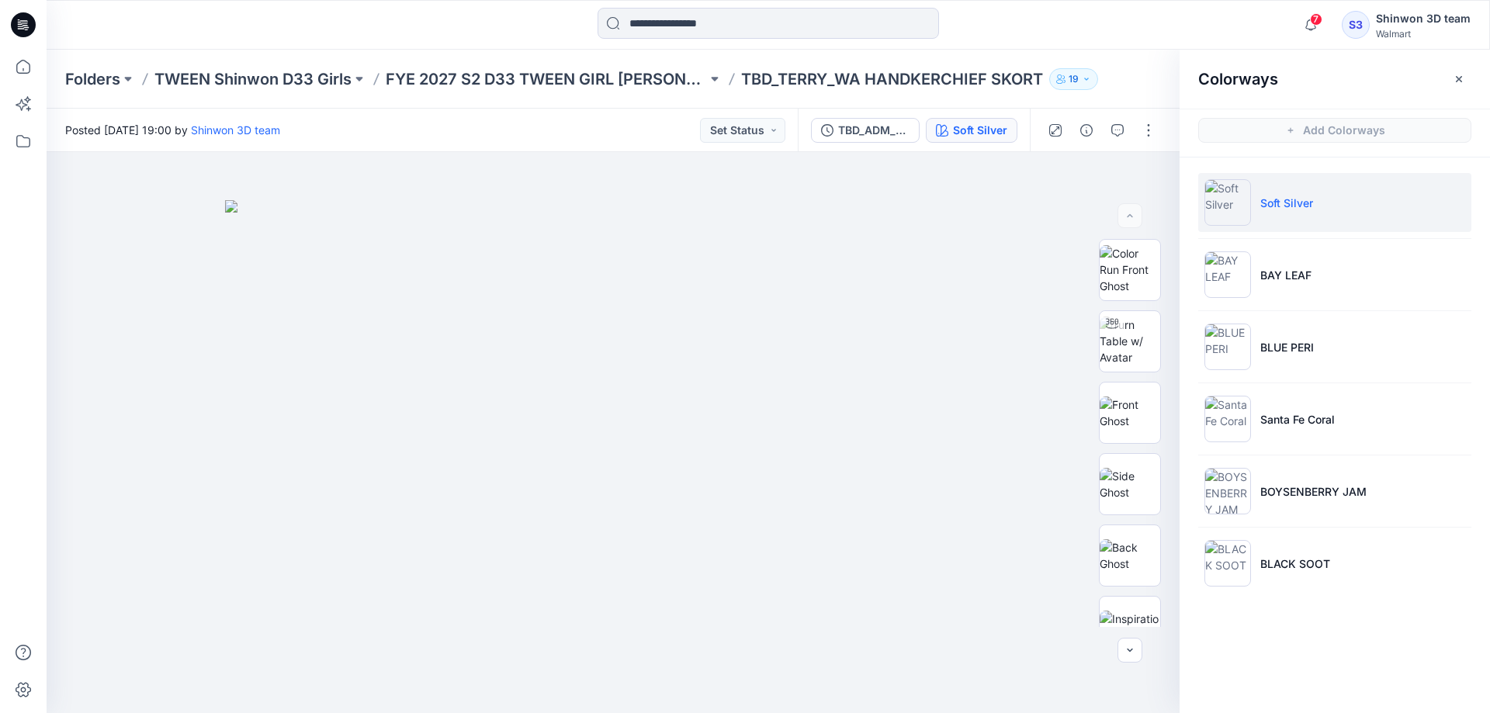
click at [1337, 661] on div "Colorways Add Colorways Soft Silver BAY LEAF BLUE PERI Santa Fe Coral BOYSENBER…" at bounding box center [1335, 382] width 310 height 664
click at [640, 78] on p "FYE 2027 S2 D33 TWEEN GIRL [PERSON_NAME]" at bounding box center [546, 79] width 321 height 22
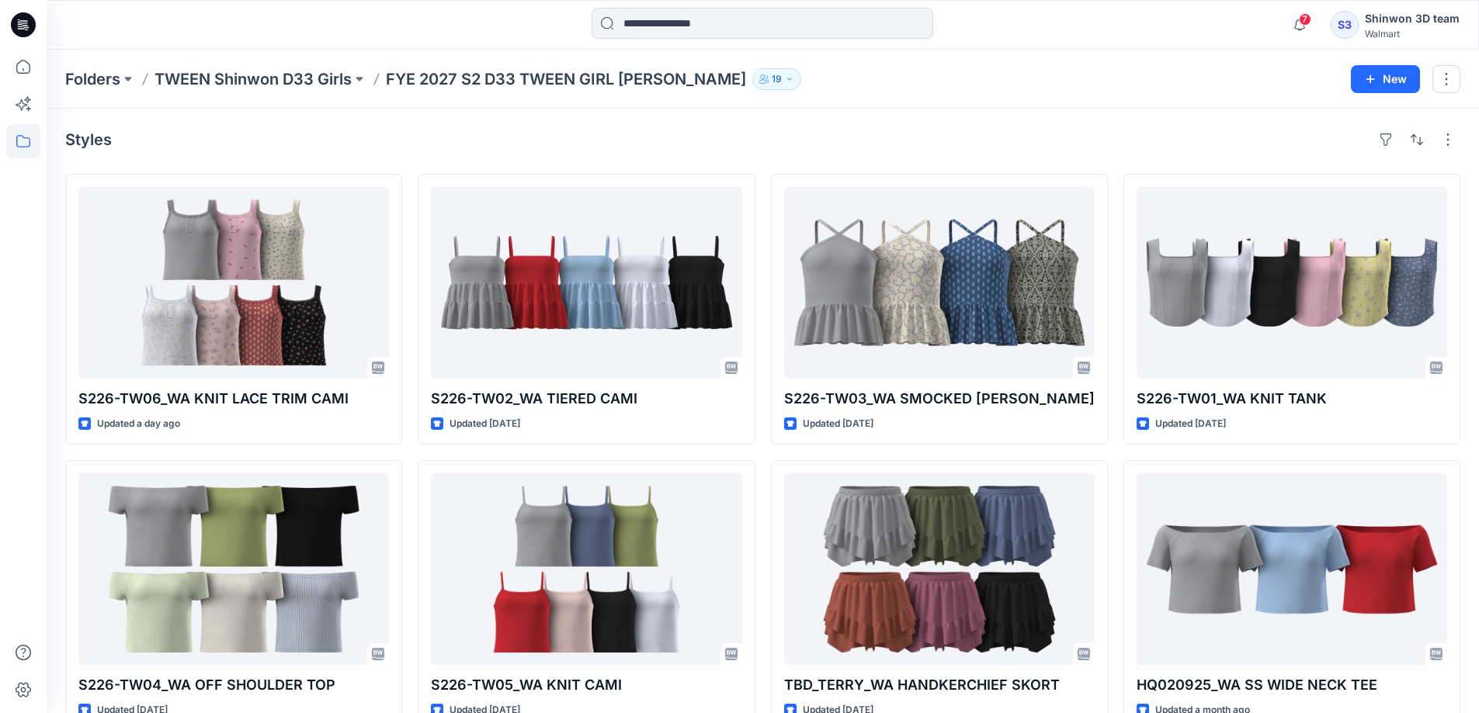
click at [764, 133] on div "Styles" at bounding box center [762, 139] width 1395 height 25
